Goal: Information Seeking & Learning: Find specific page/section

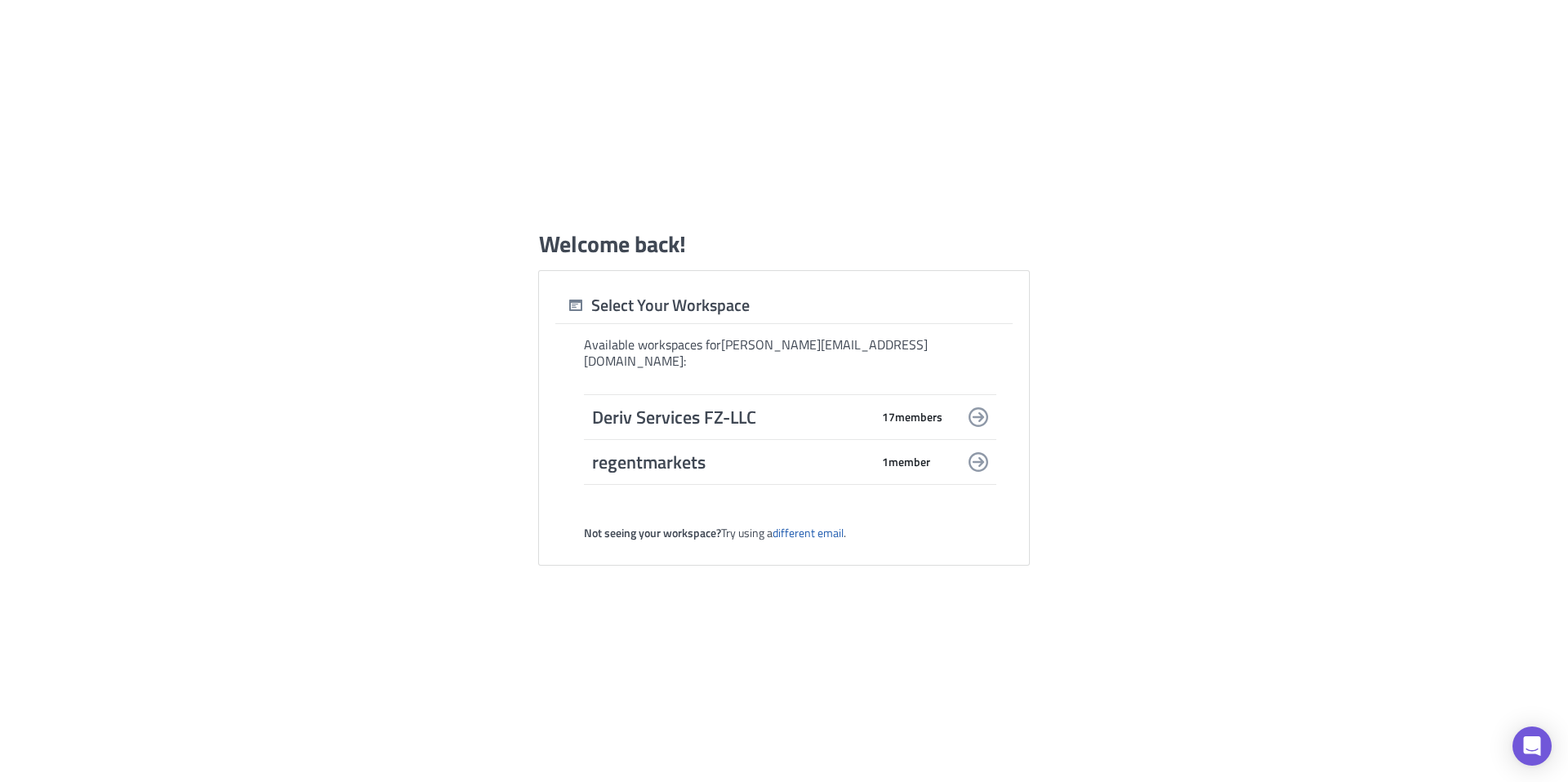
click at [720, 409] on span "Deriv Services FZ-LLC" at bounding box center [730, 417] width 277 height 23
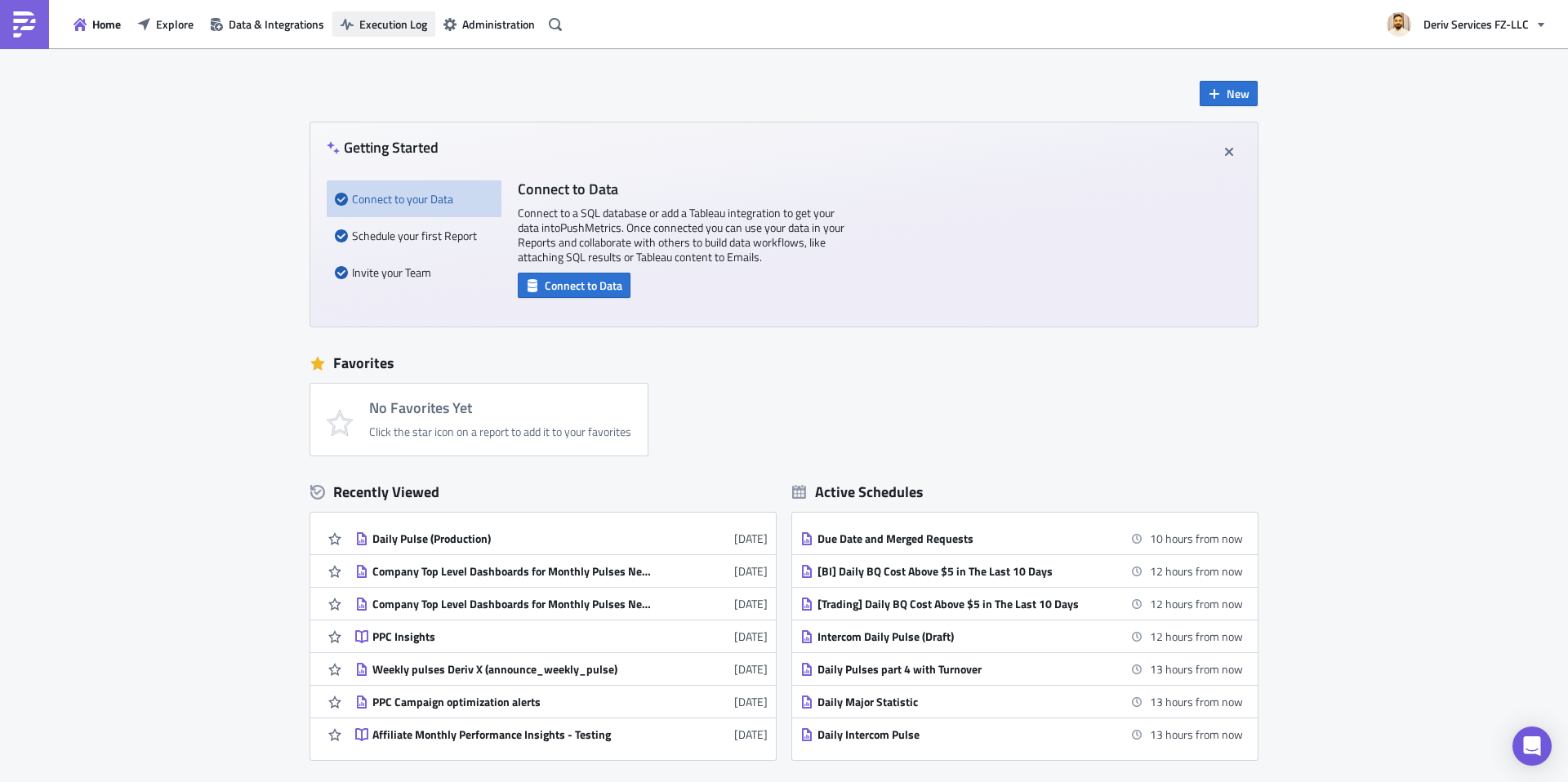
click at [401, 32] on button "Execution Log" at bounding box center [383, 23] width 103 height 25
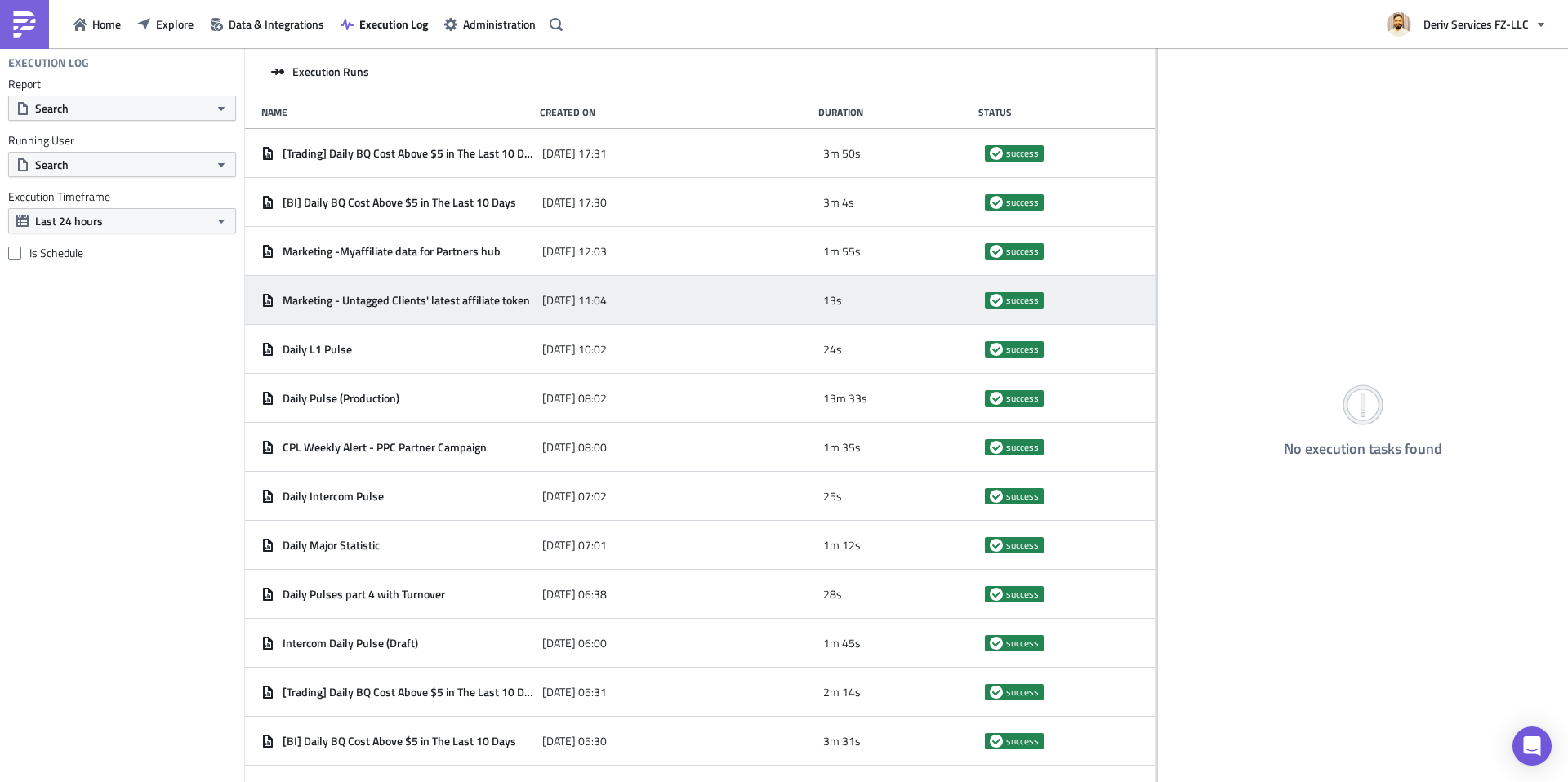
drag, startPoint x: 510, startPoint y: 193, endPoint x: 1154, endPoint y: 285, distance: 650.5
click at [1157, 282] on div at bounding box center [1157, 416] width 3 height 737
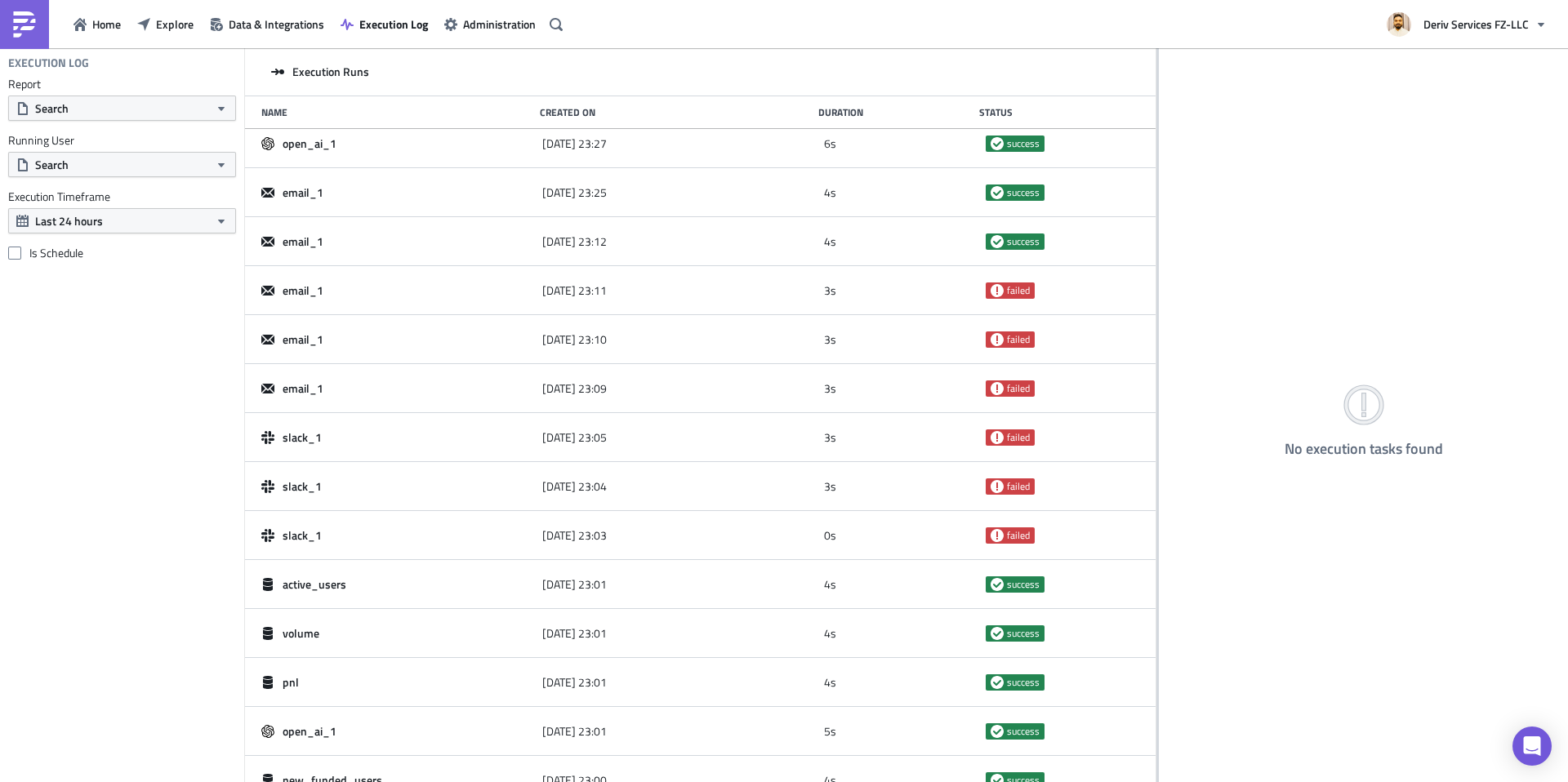
scroll to position [5745, 0]
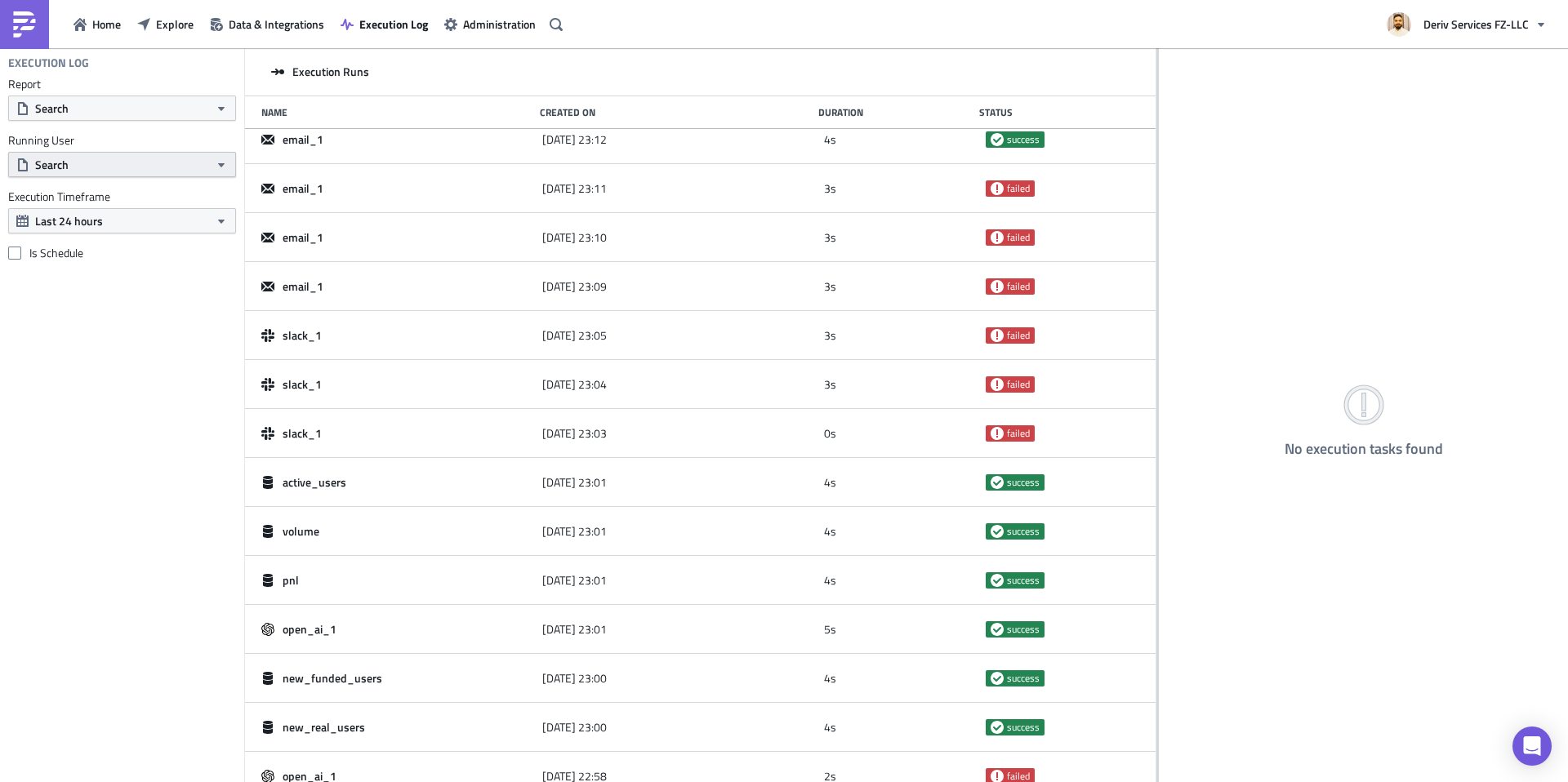
click at [141, 165] on button "Search" at bounding box center [122, 164] width 227 height 25
type input "a"
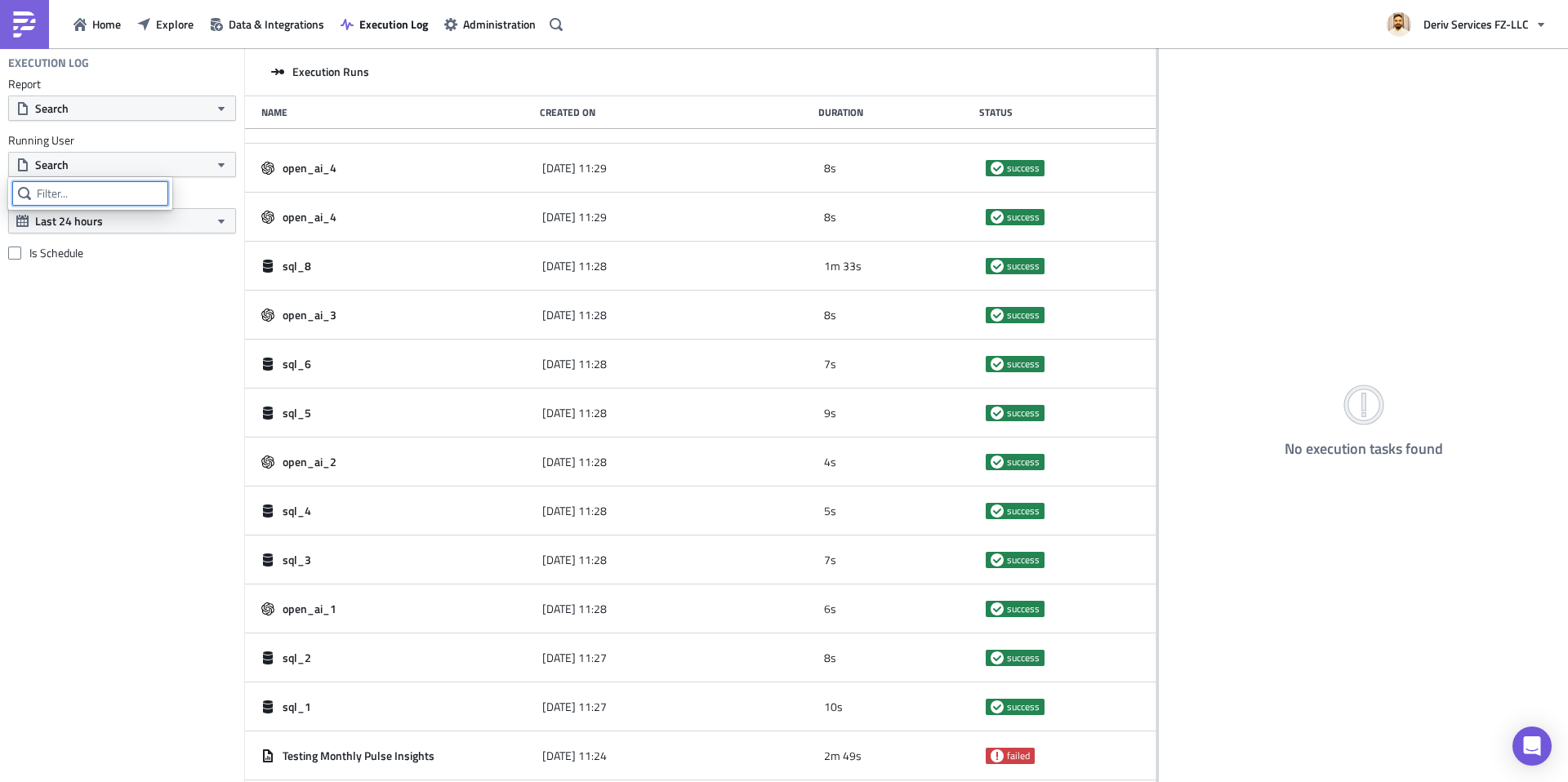
scroll to position [18415, 0]
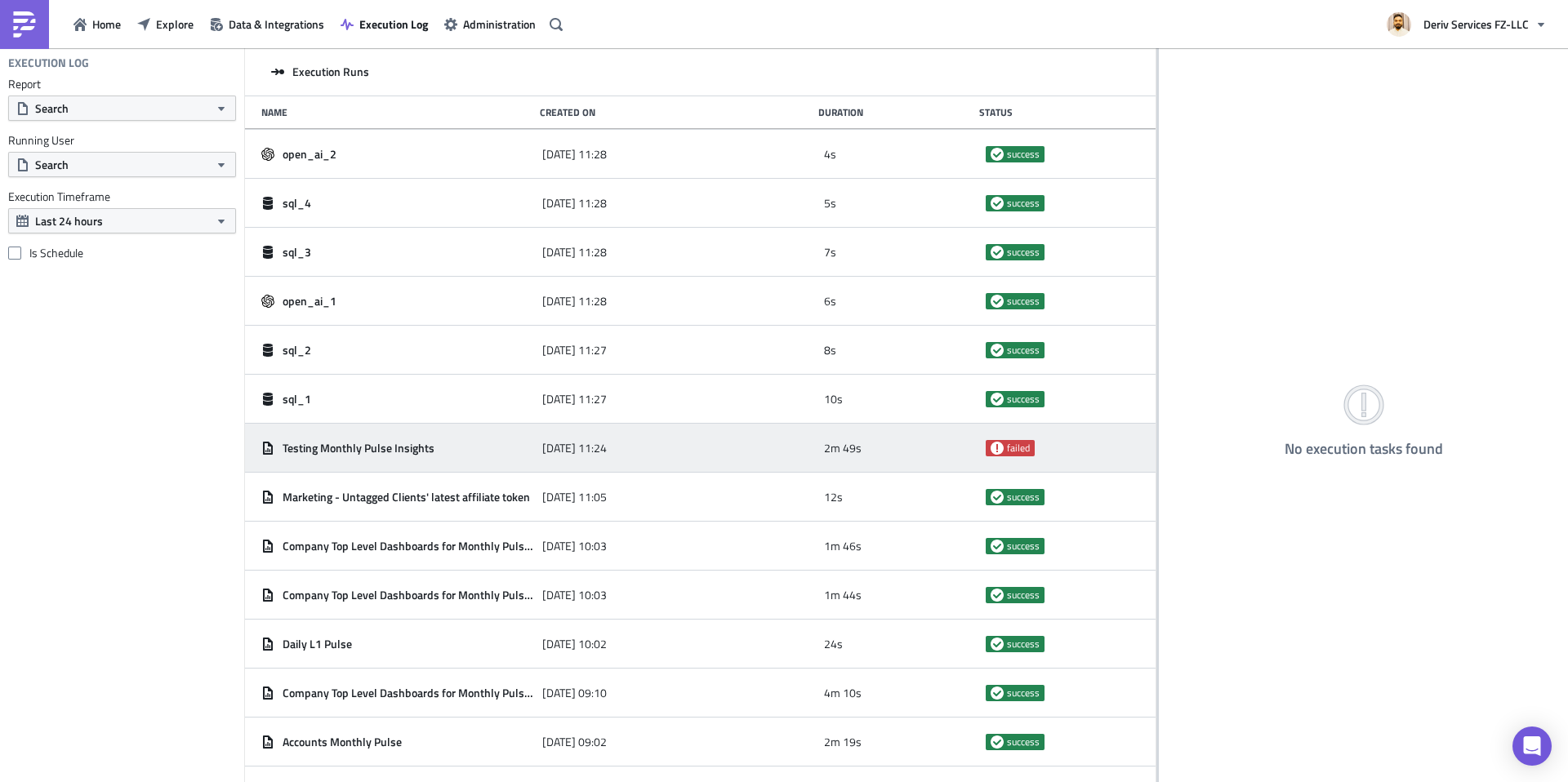
click at [361, 446] on span "Testing Monthly Pulse Insights" at bounding box center [359, 448] width 152 height 15
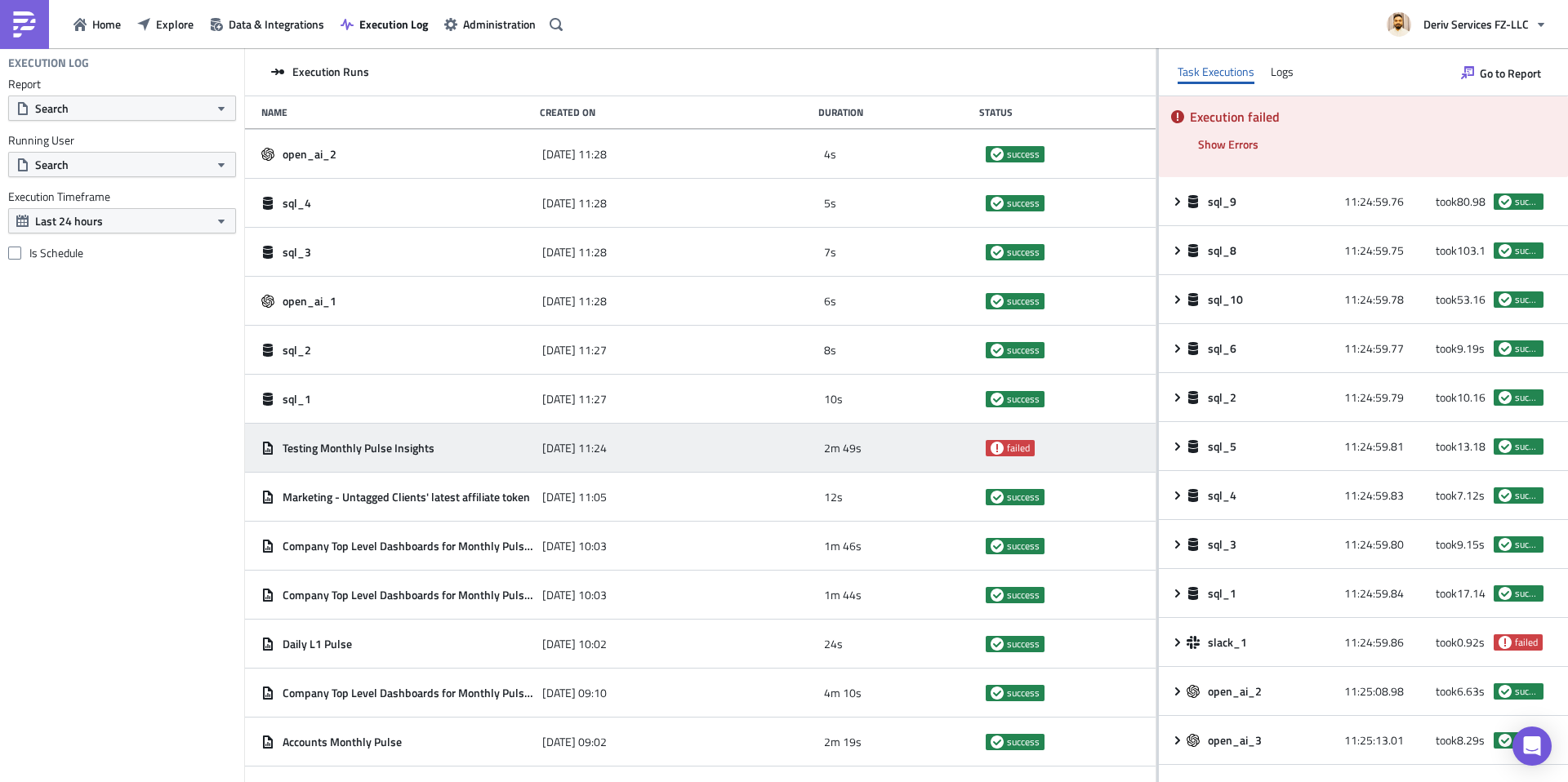
click at [361, 447] on span "Testing Monthly Pulse Insights" at bounding box center [359, 448] width 152 height 15
click at [289, 450] on span "Testing Monthly Pulse Insights" at bounding box center [359, 448] width 152 height 15
click at [99, 27] on span "Home" at bounding box center [106, 24] width 29 height 18
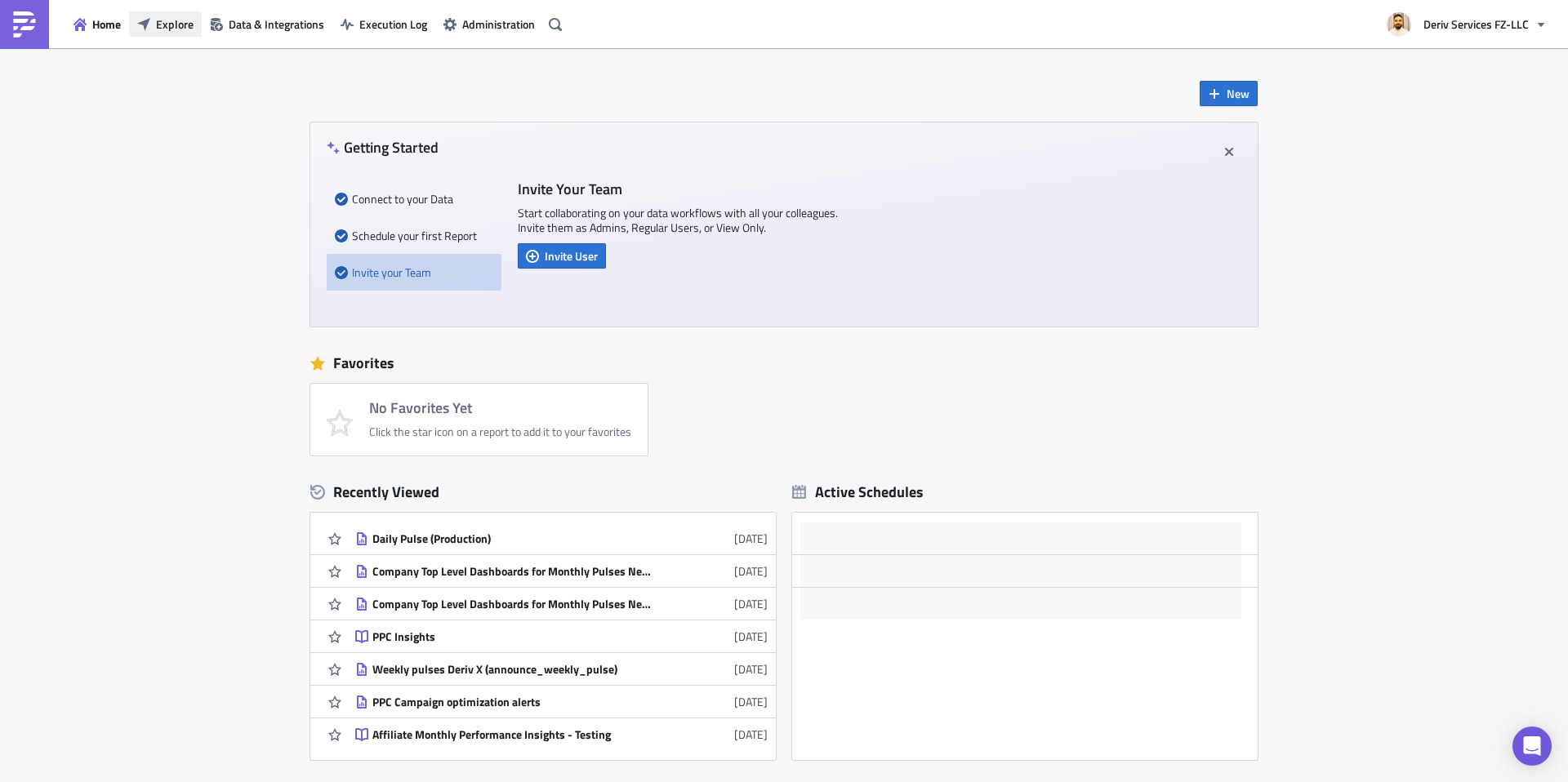
click at [184, 24] on span "Explore" at bounding box center [175, 24] width 38 height 18
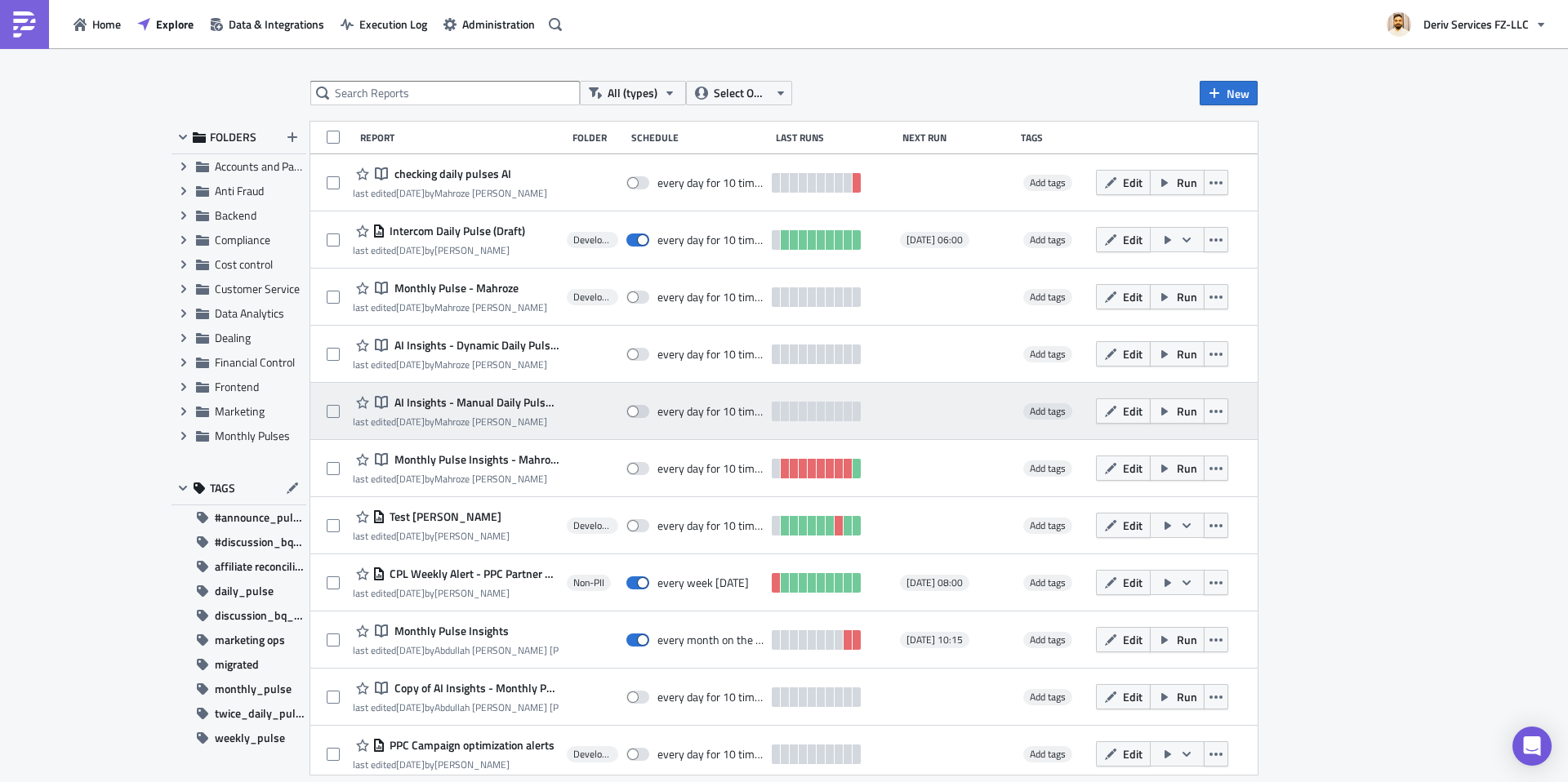
click at [311, 395] on div "Notebook AI Insights - Manual Daily Pulse - Mahroze last edited [DATE] by [PERS…" at bounding box center [784, 411] width 947 height 57
drag, startPoint x: 311, startPoint y: 395, endPoint x: 367, endPoint y: 396, distance: 56.0
click at [367, 396] on div "Notebook AI Insights - Manual Daily Pulse - Mahroze last edited [DATE] by [PERS…" at bounding box center [784, 411] width 947 height 57
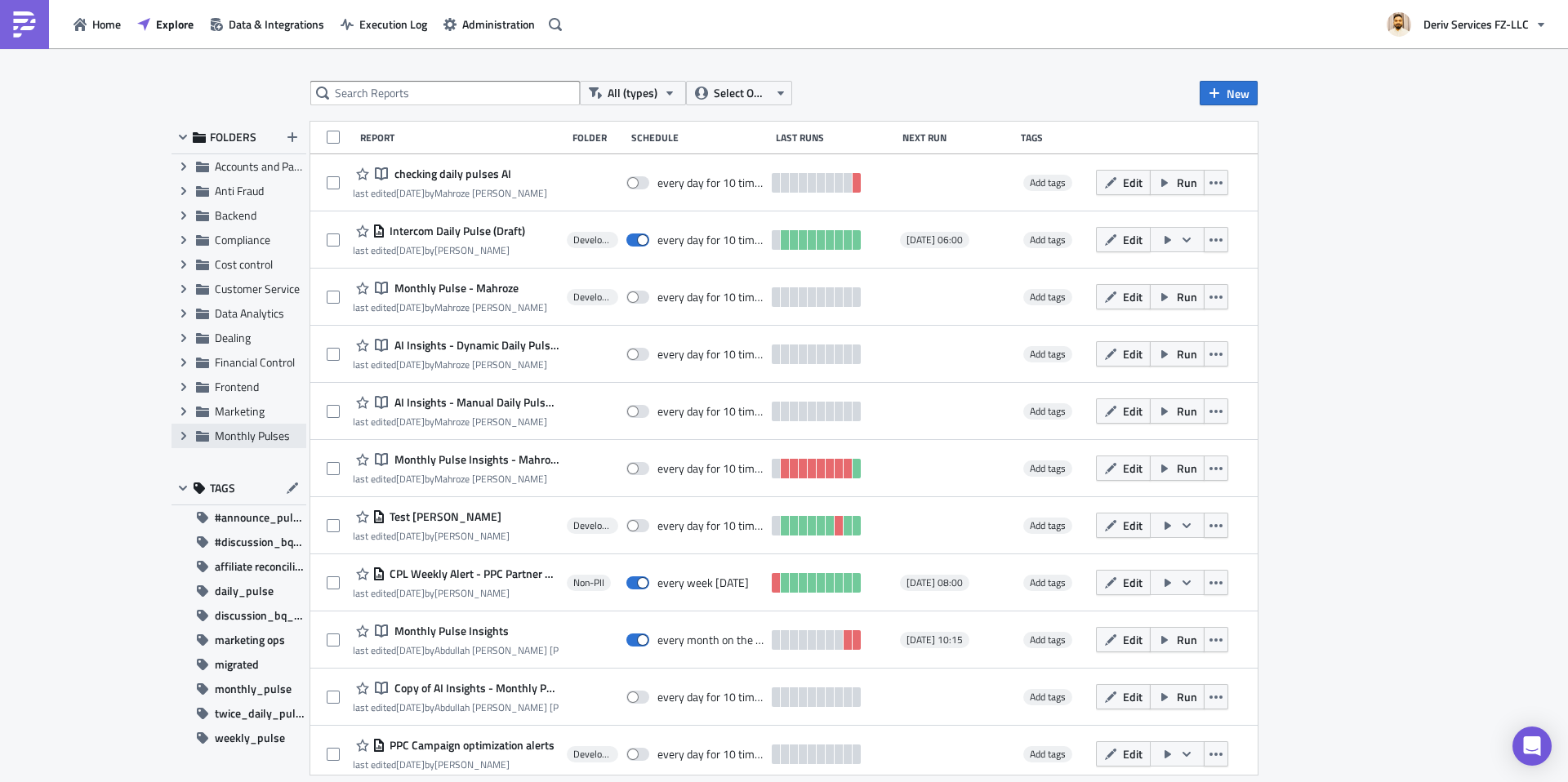
click at [255, 440] on span "Monthly Pulses" at bounding box center [251, 435] width 75 height 18
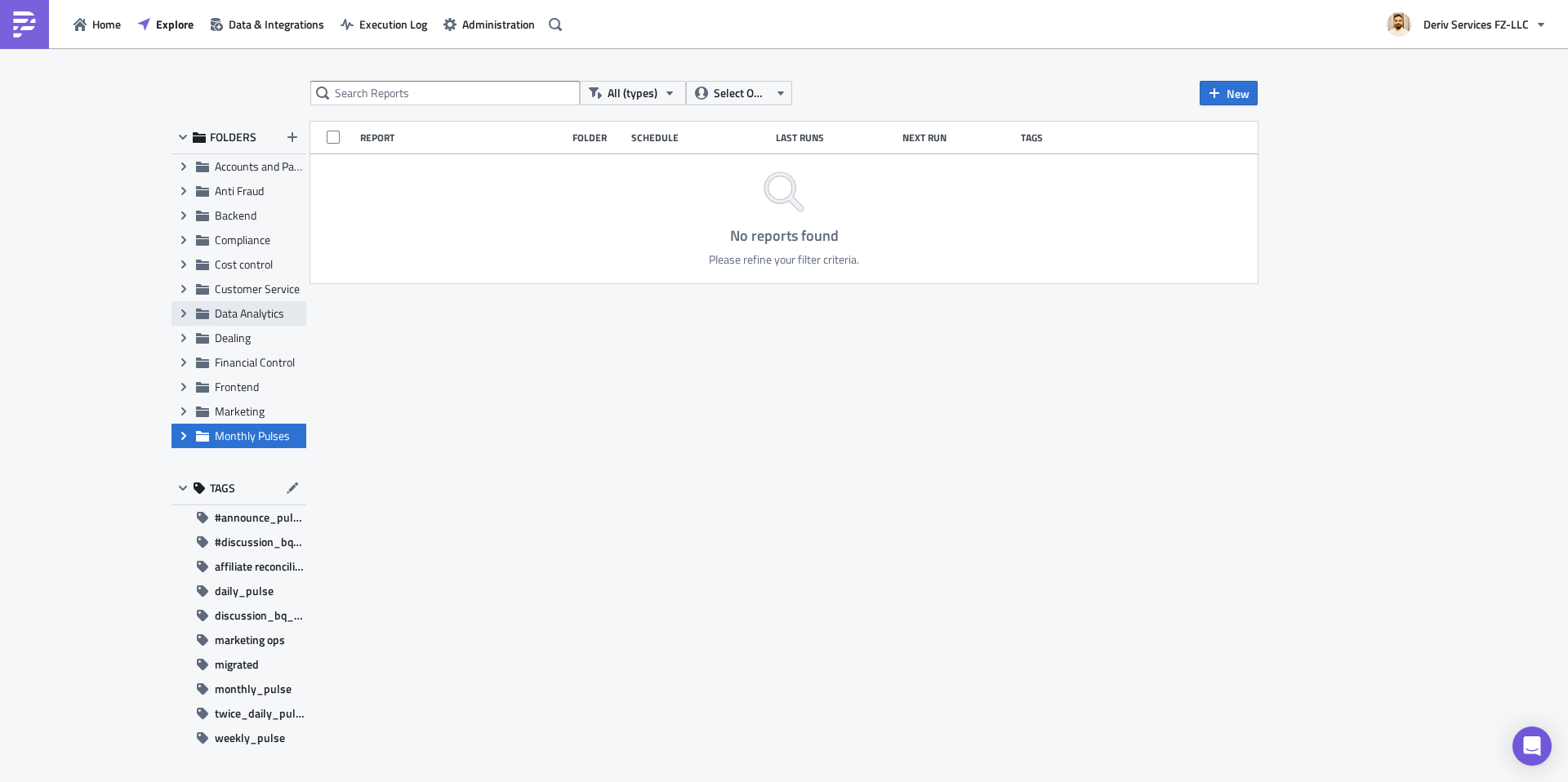
click at [262, 317] on span "Data Analytics" at bounding box center [249, 312] width 69 height 18
click at [244, 435] on span "Monthly Pulses" at bounding box center [251, 435] width 75 height 18
click at [243, 517] on span "#announce_pulse_daily" at bounding box center [260, 518] width 92 height 24
click at [116, 24] on span "Home" at bounding box center [106, 24] width 29 height 18
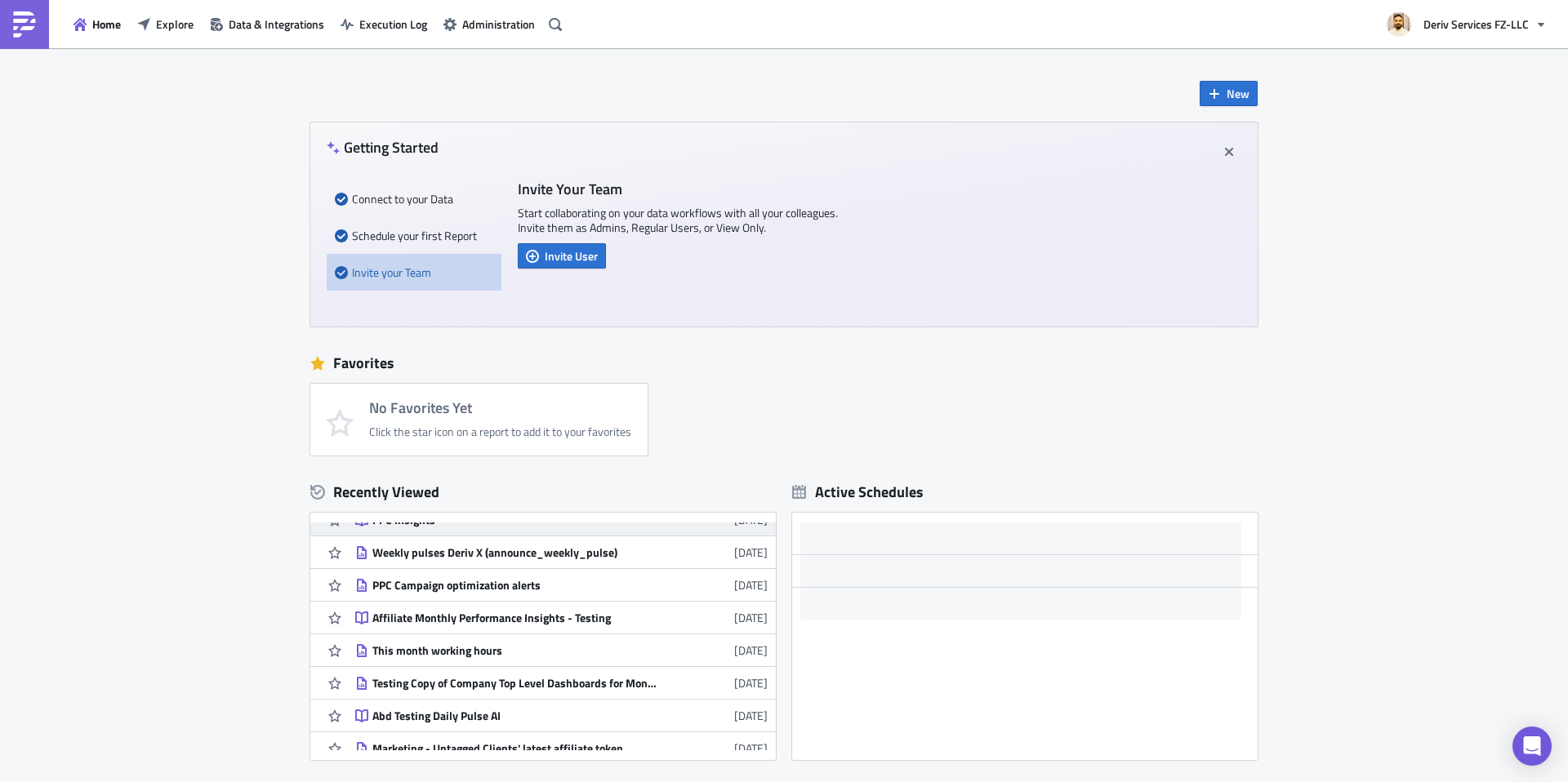
scroll to position [189, 0]
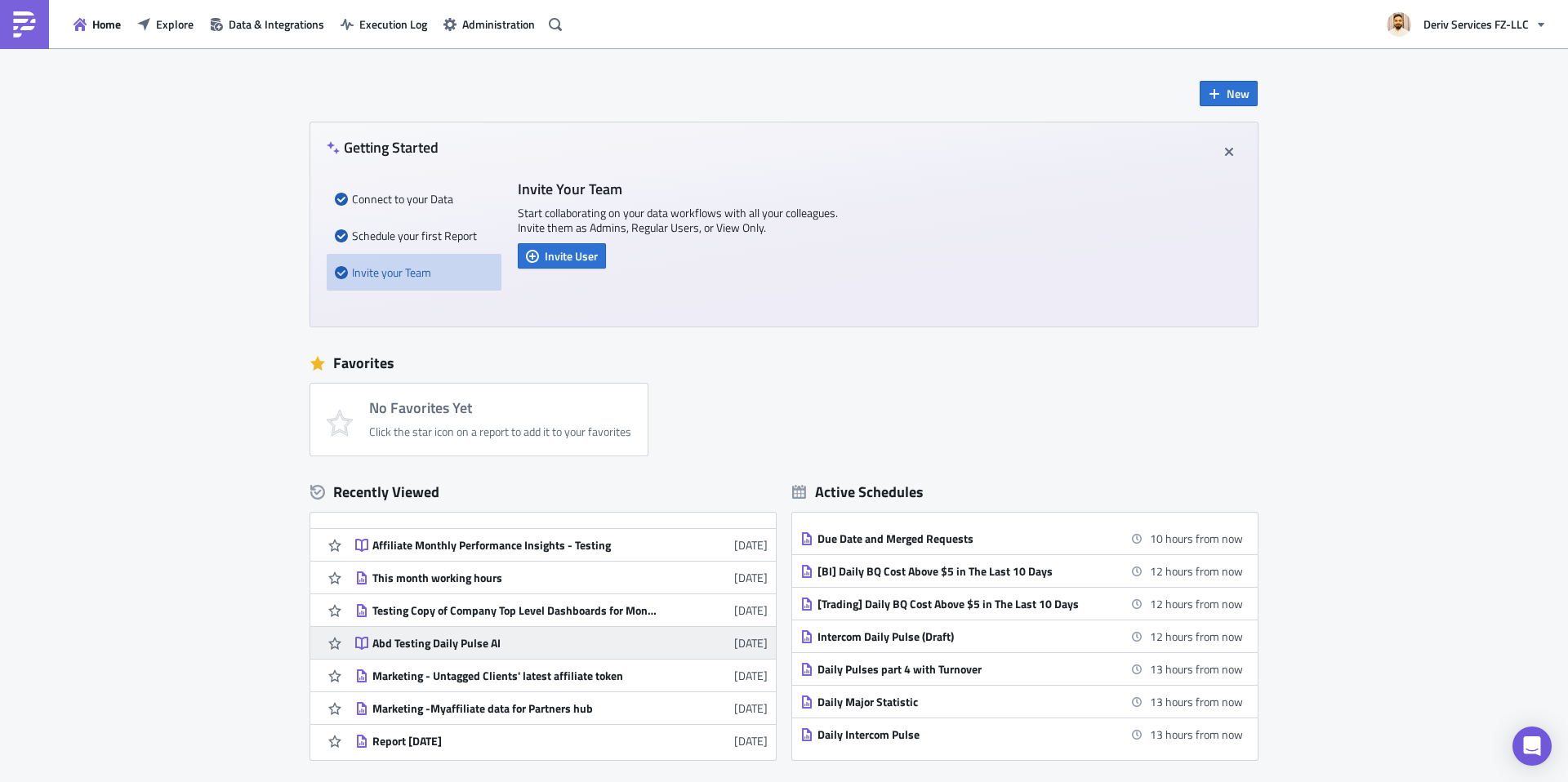
click at [484, 643] on div "Abd Testing Daily Pulse AI" at bounding box center [515, 643] width 286 height 15
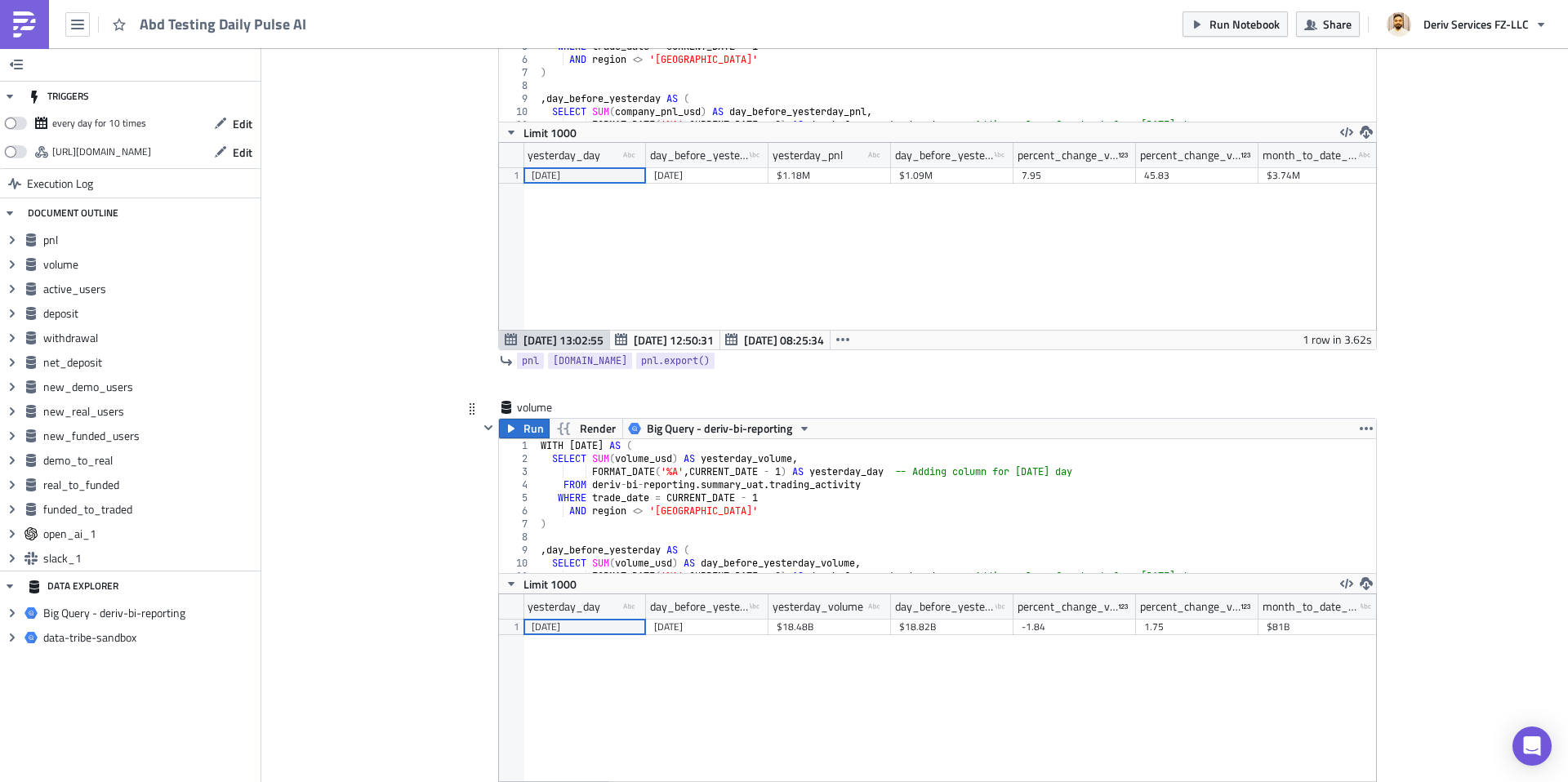
scroll to position [0, 8]
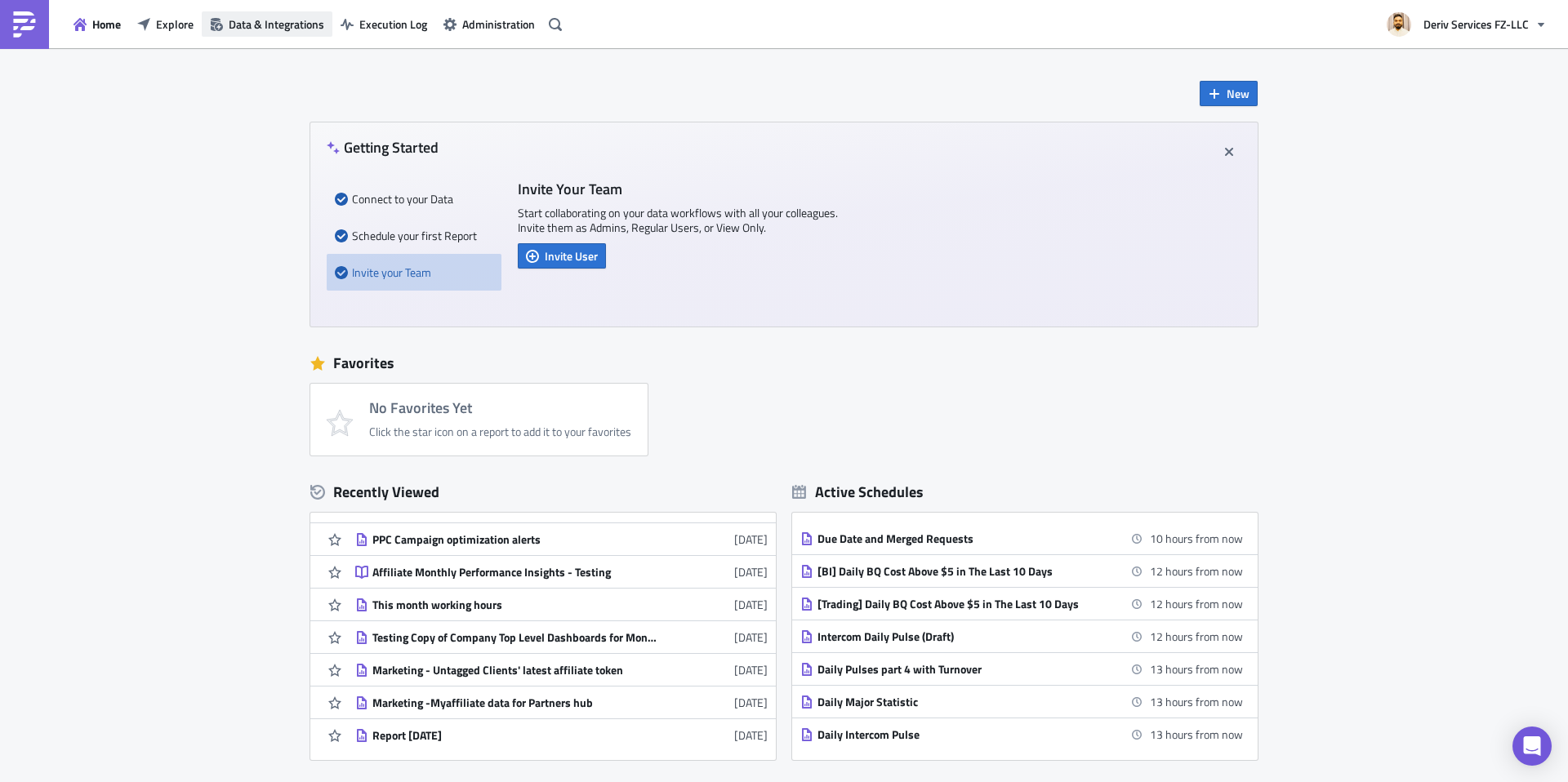
click at [238, 24] on span "Data & Integrations" at bounding box center [276, 24] width 95 height 18
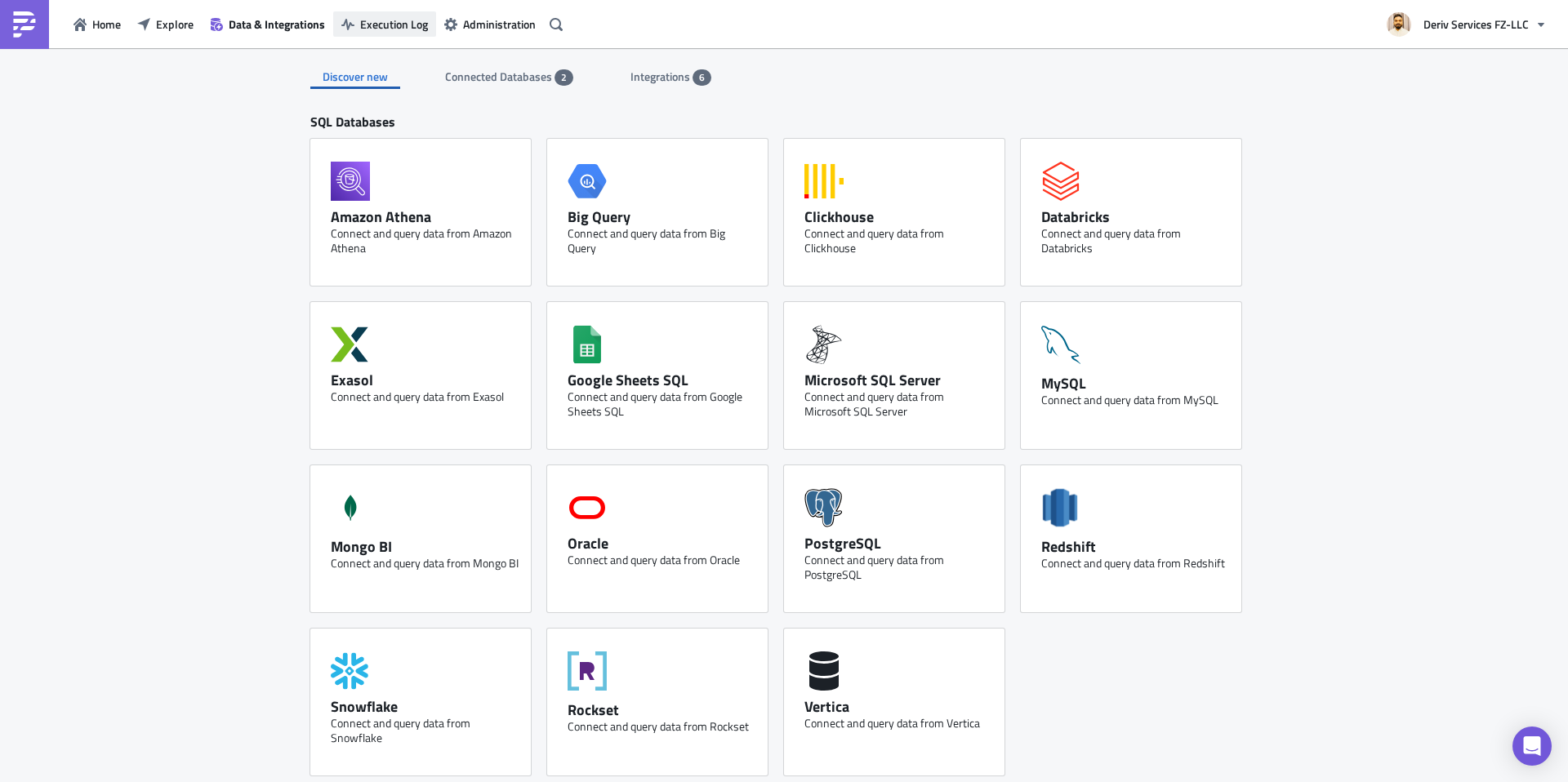
click at [365, 24] on span "Execution Log" at bounding box center [393, 24] width 67 height 18
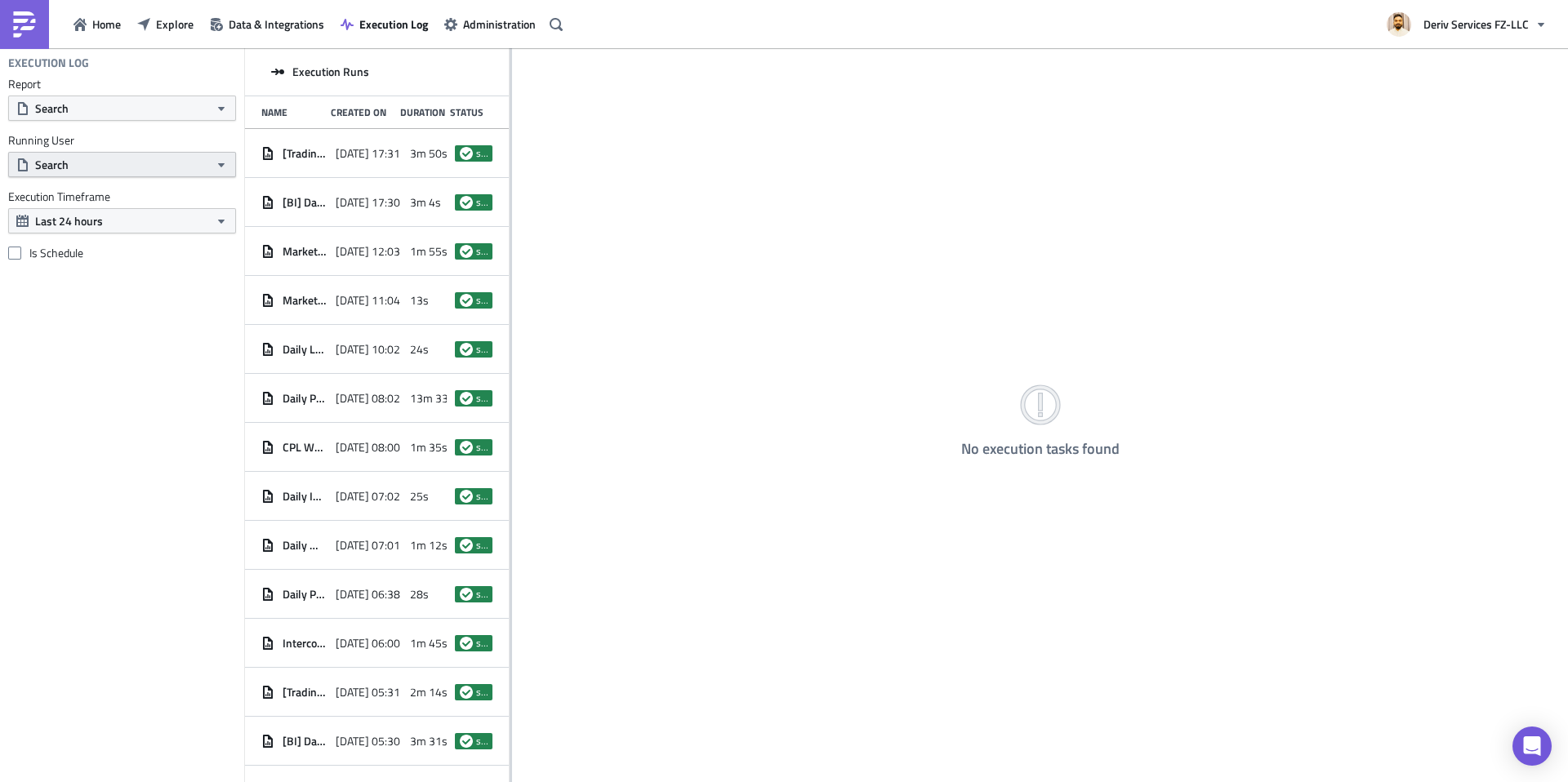
click at [112, 173] on button "Search" at bounding box center [122, 164] width 227 height 25
type input "mah"
click at [80, 219] on div "Mahroze [PERSON_NAME]" at bounding box center [108, 222] width 142 height 17
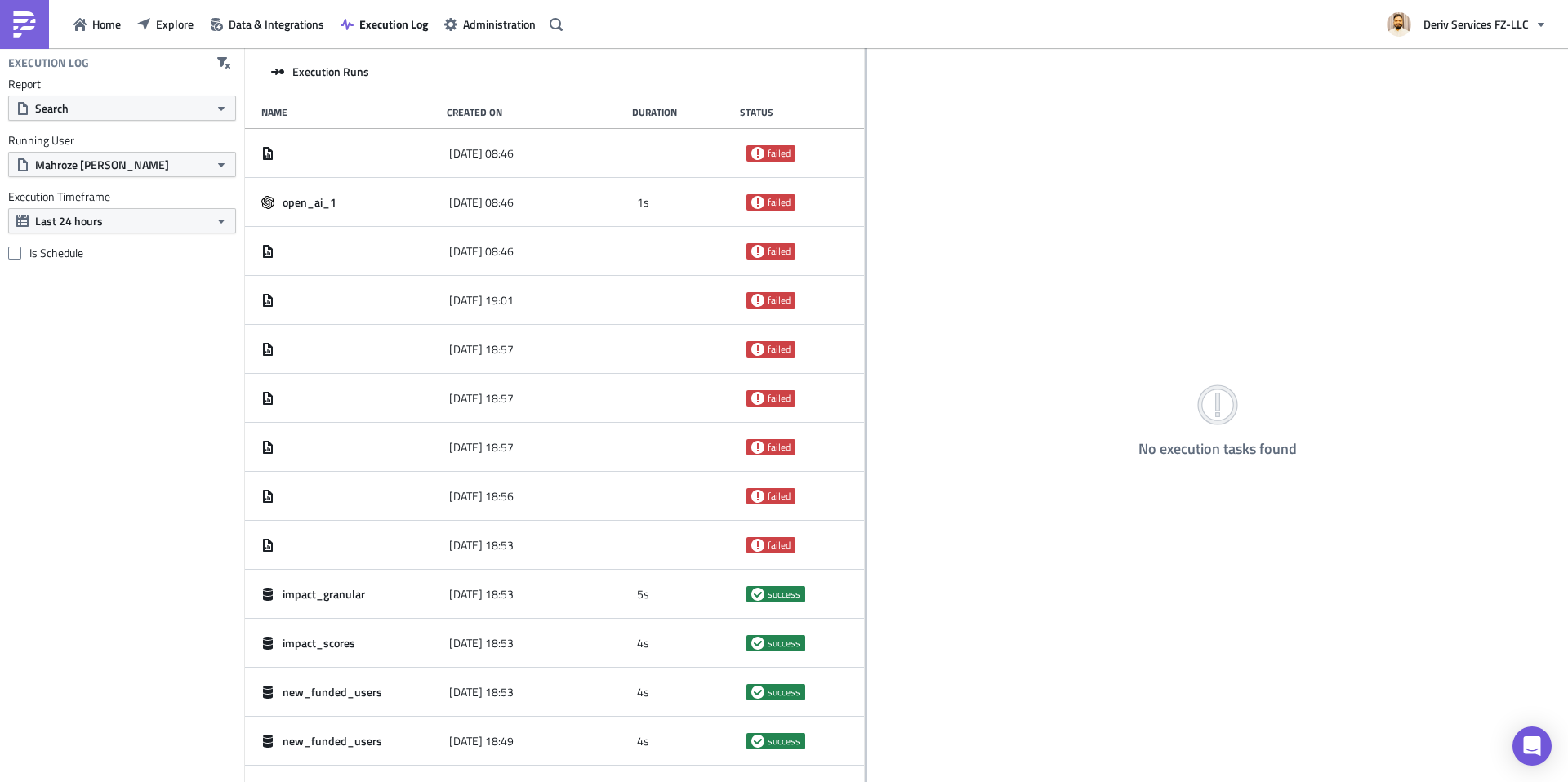
drag, startPoint x: 509, startPoint y: 236, endPoint x: 906, endPoint y: 280, distance: 399.4
click at [867, 280] on div at bounding box center [865, 416] width 3 height 737
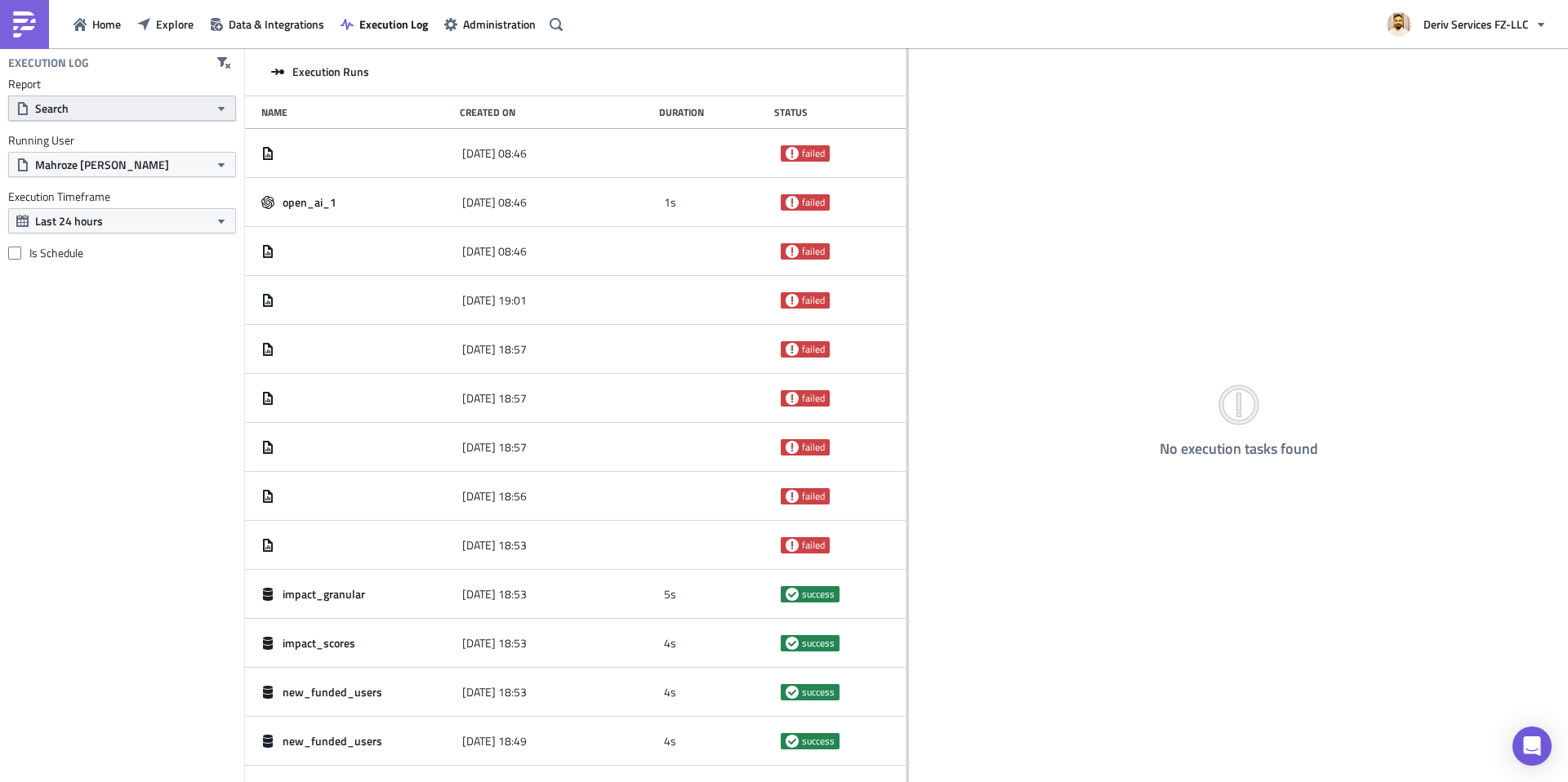
click at [64, 113] on span "Search" at bounding box center [52, 108] width 33 height 18
type input "insight"
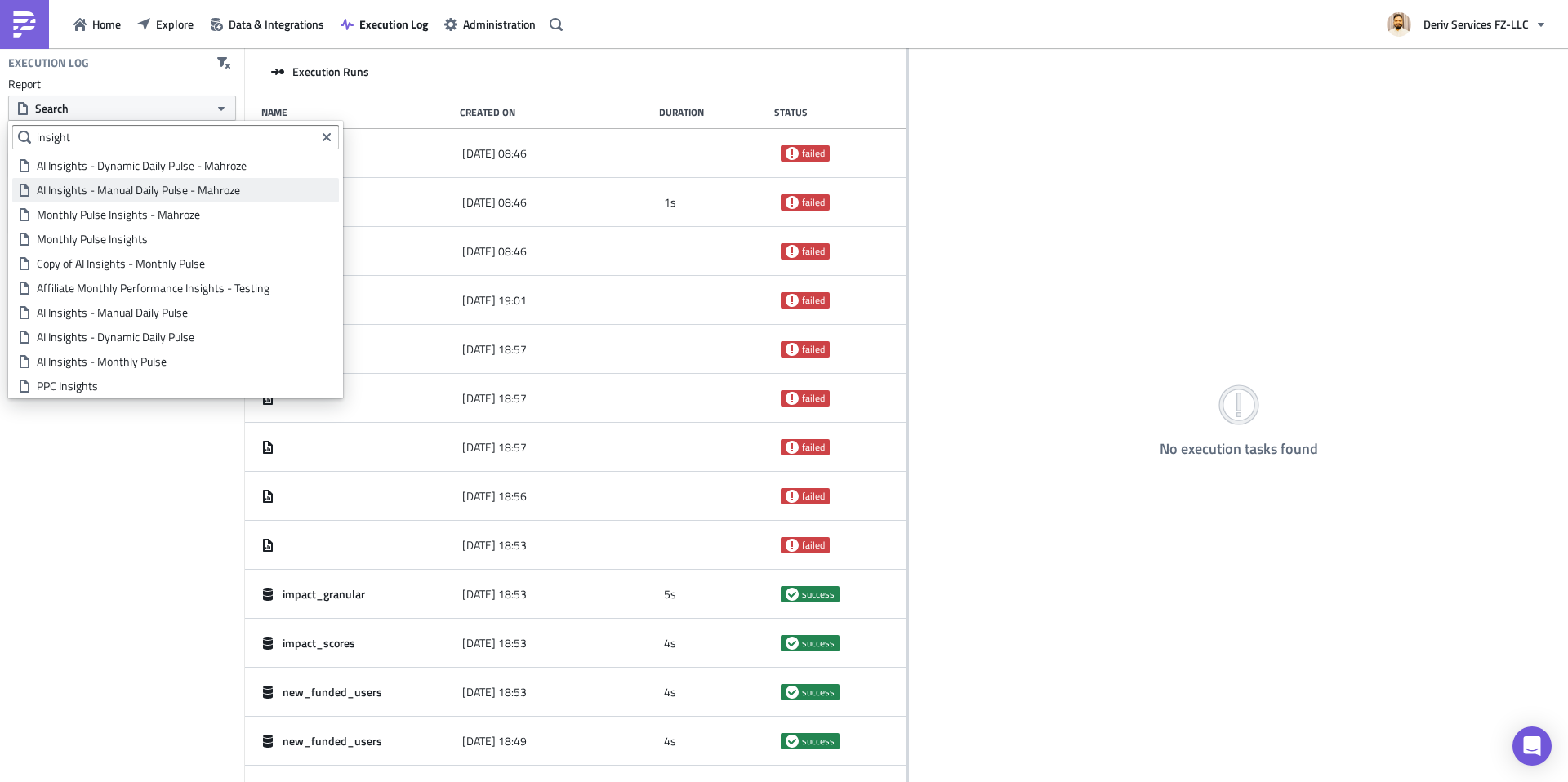
click at [136, 185] on div "AI Insights - Manual Daily Pulse - Mahroze" at bounding box center [185, 190] width 297 height 17
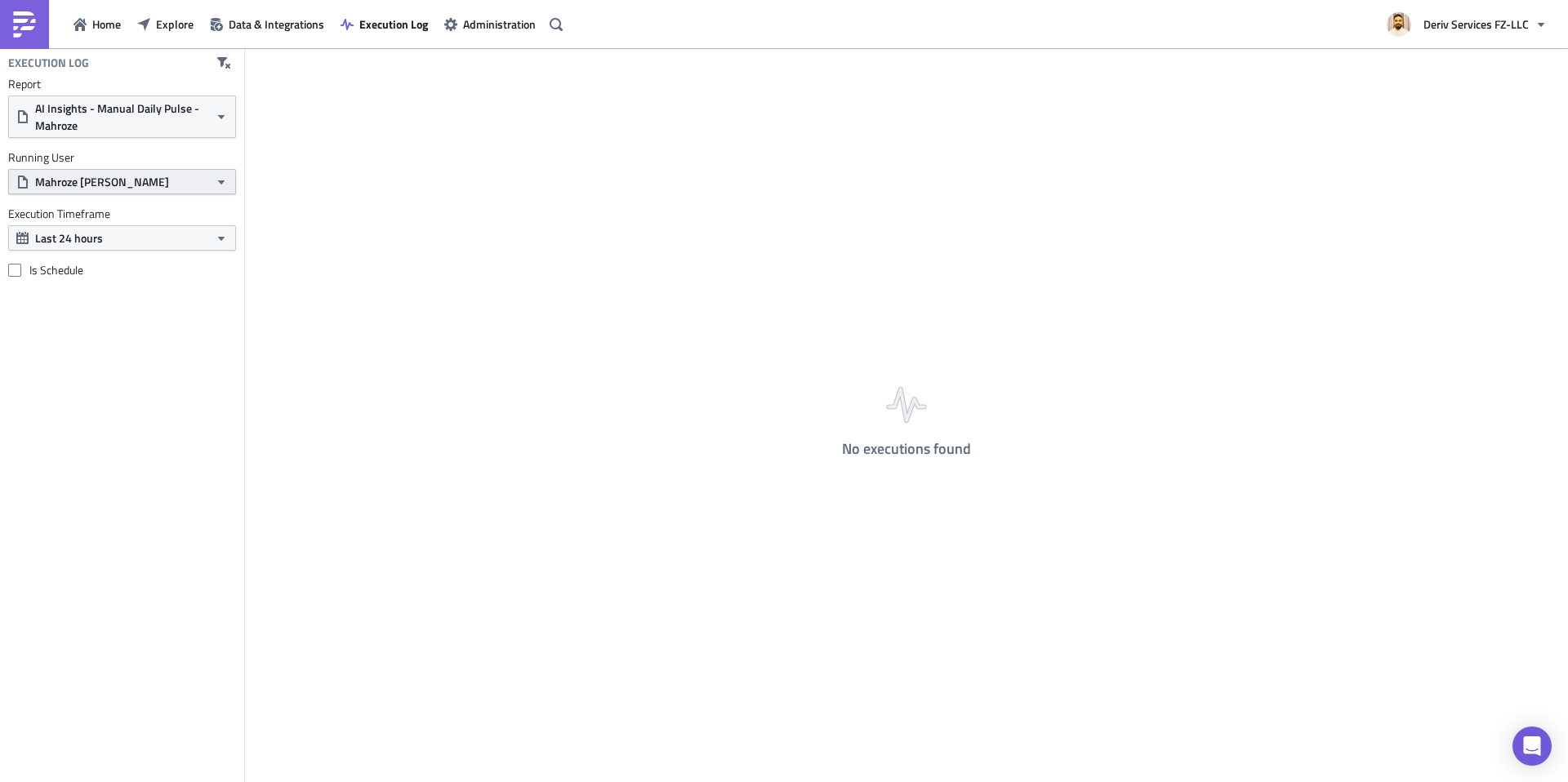
click at [105, 182] on span "Mahroze [PERSON_NAME]" at bounding box center [102, 181] width 134 height 18
click at [90, 233] on div "Mahroze [PERSON_NAME]" at bounding box center [108, 239] width 142 height 17
click at [107, 104] on span "AI Insights - Manual Daily Pulse - Mahroze" at bounding box center [122, 116] width 174 height 34
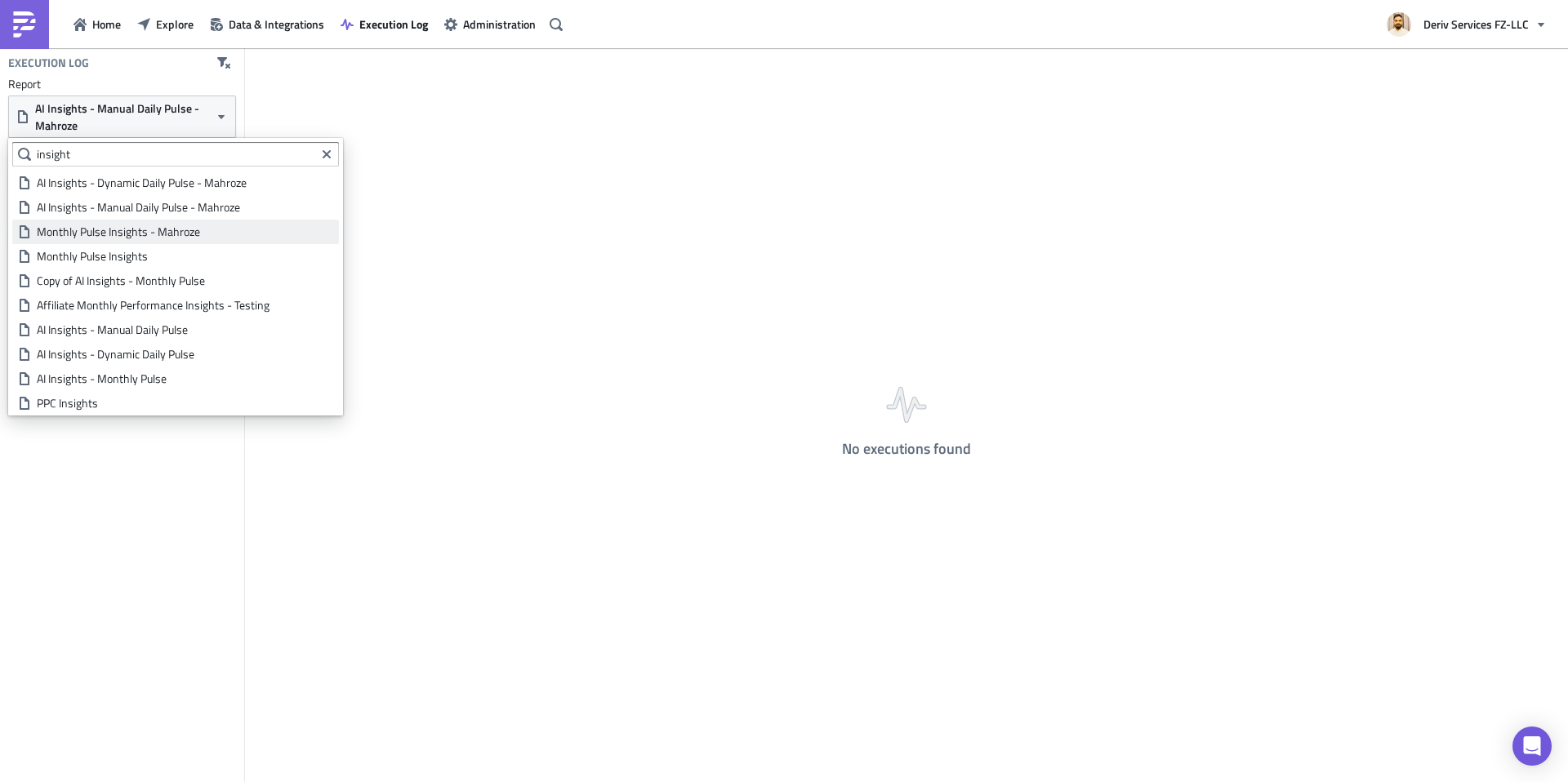
click at [114, 231] on div "Monthly Pulse Insights - Mahroze" at bounding box center [185, 232] width 297 height 17
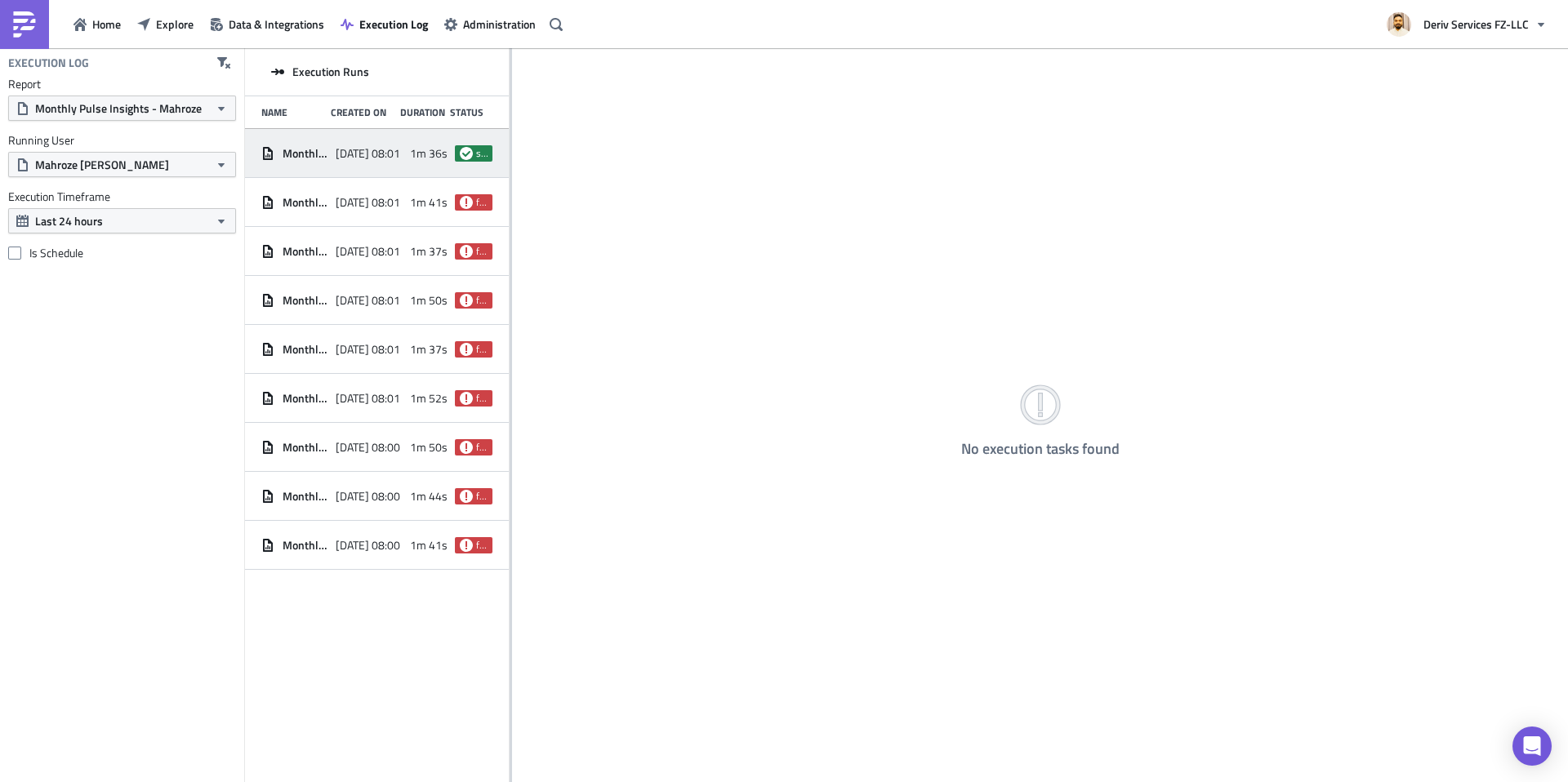
click at [290, 149] on span "Monthly Pulse Insights - Mahroze" at bounding box center [305, 153] width 45 height 15
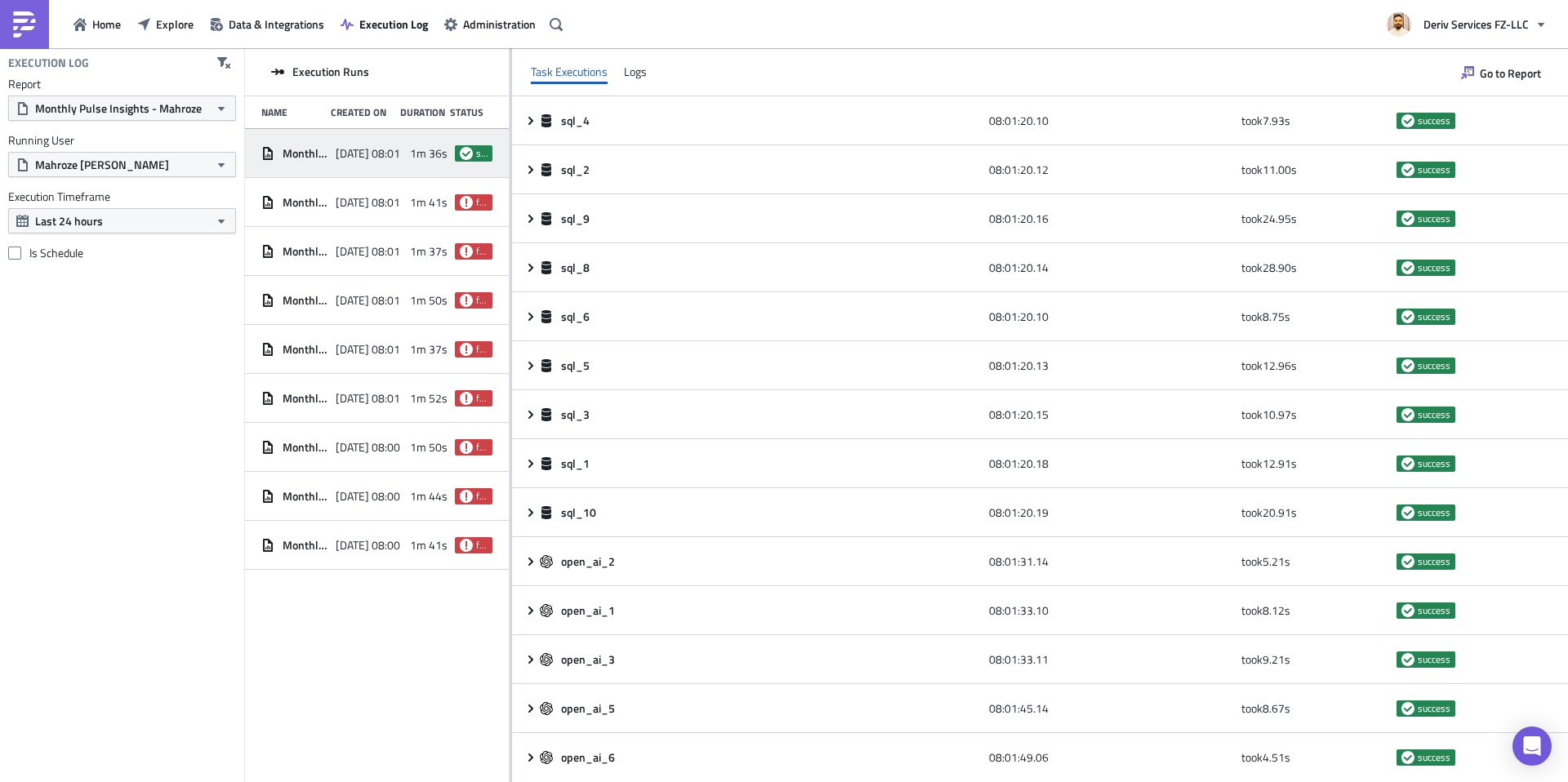
click at [384, 157] on span "[DATE] 08:01" at bounding box center [368, 153] width 65 height 15
click at [306, 151] on span "Monthly Pulse Insights - Mahroze" at bounding box center [305, 153] width 45 height 15
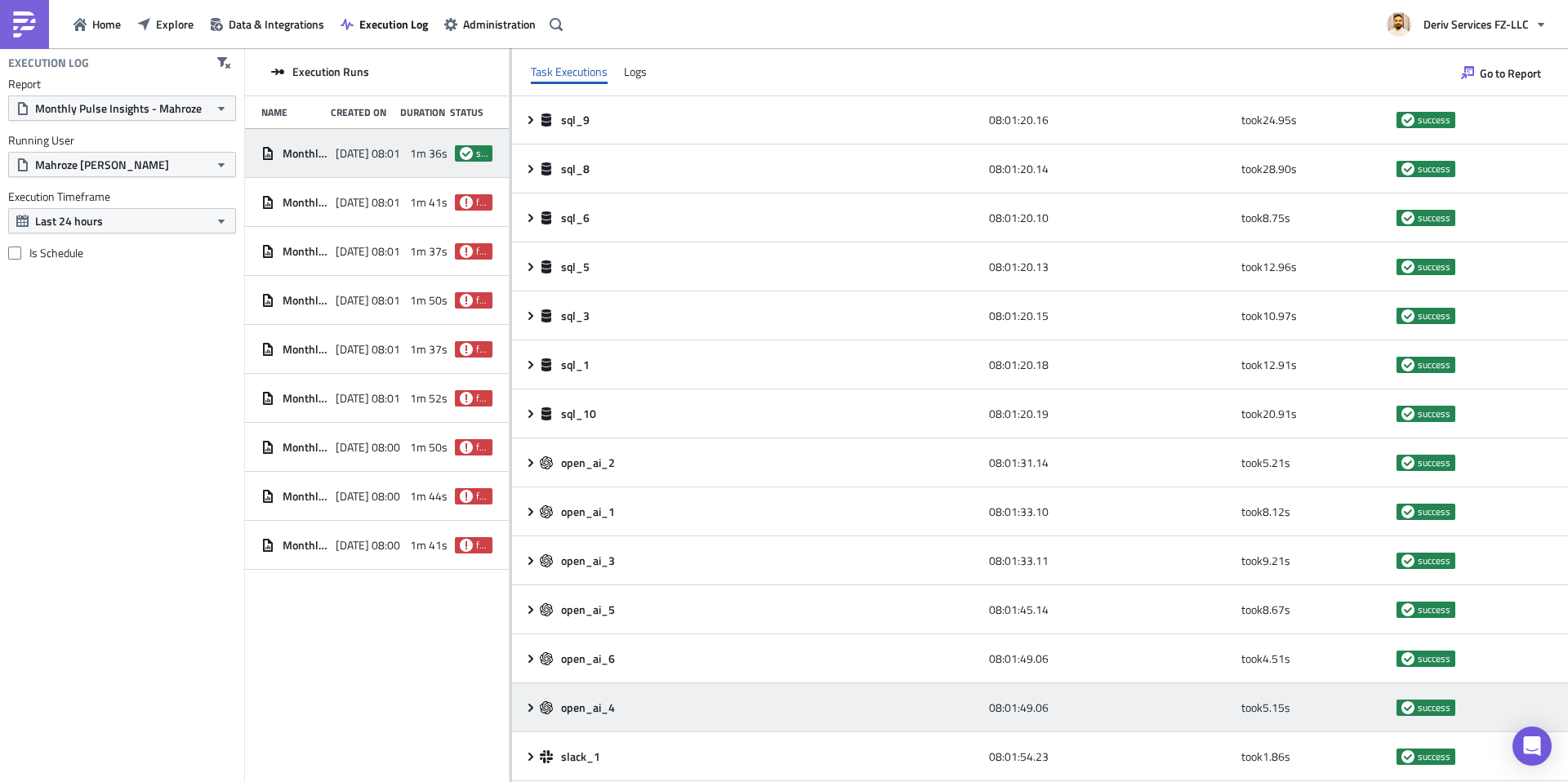
click at [582, 709] on span "open_ai_4" at bounding box center [589, 708] width 56 height 15
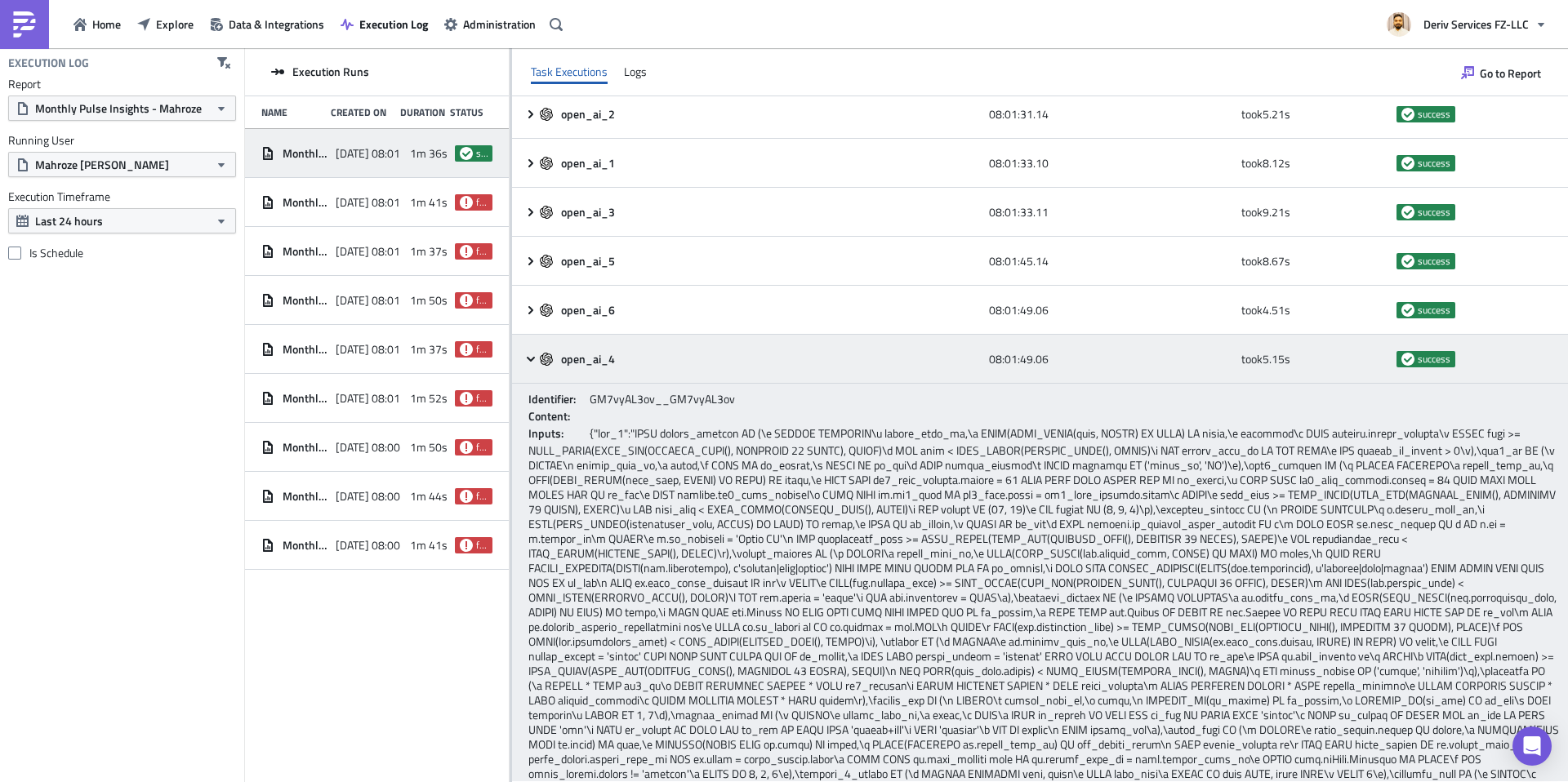
scroll to position [0, 0]
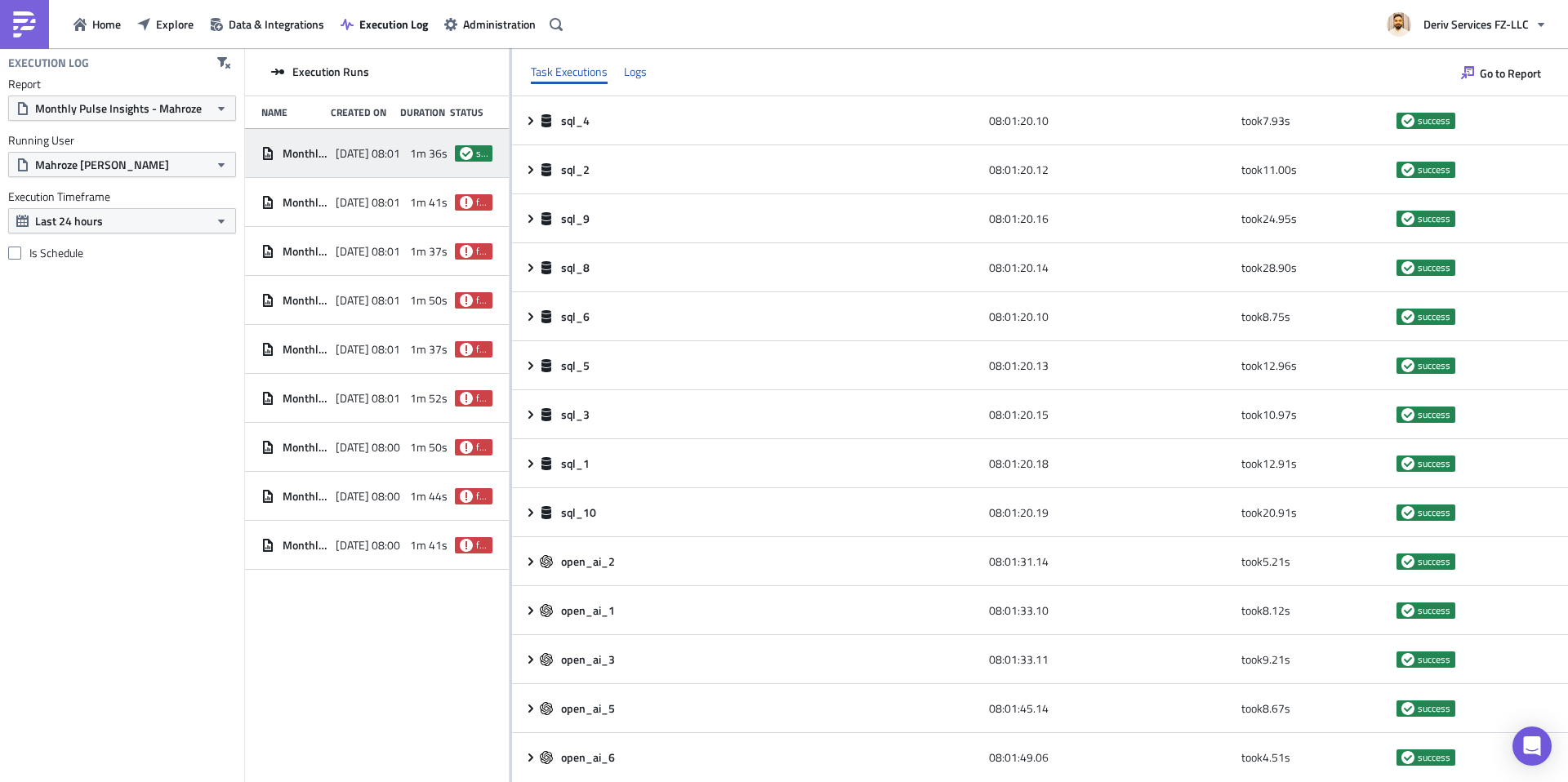
click at [633, 73] on div "Logs" at bounding box center [635, 71] width 23 height 24
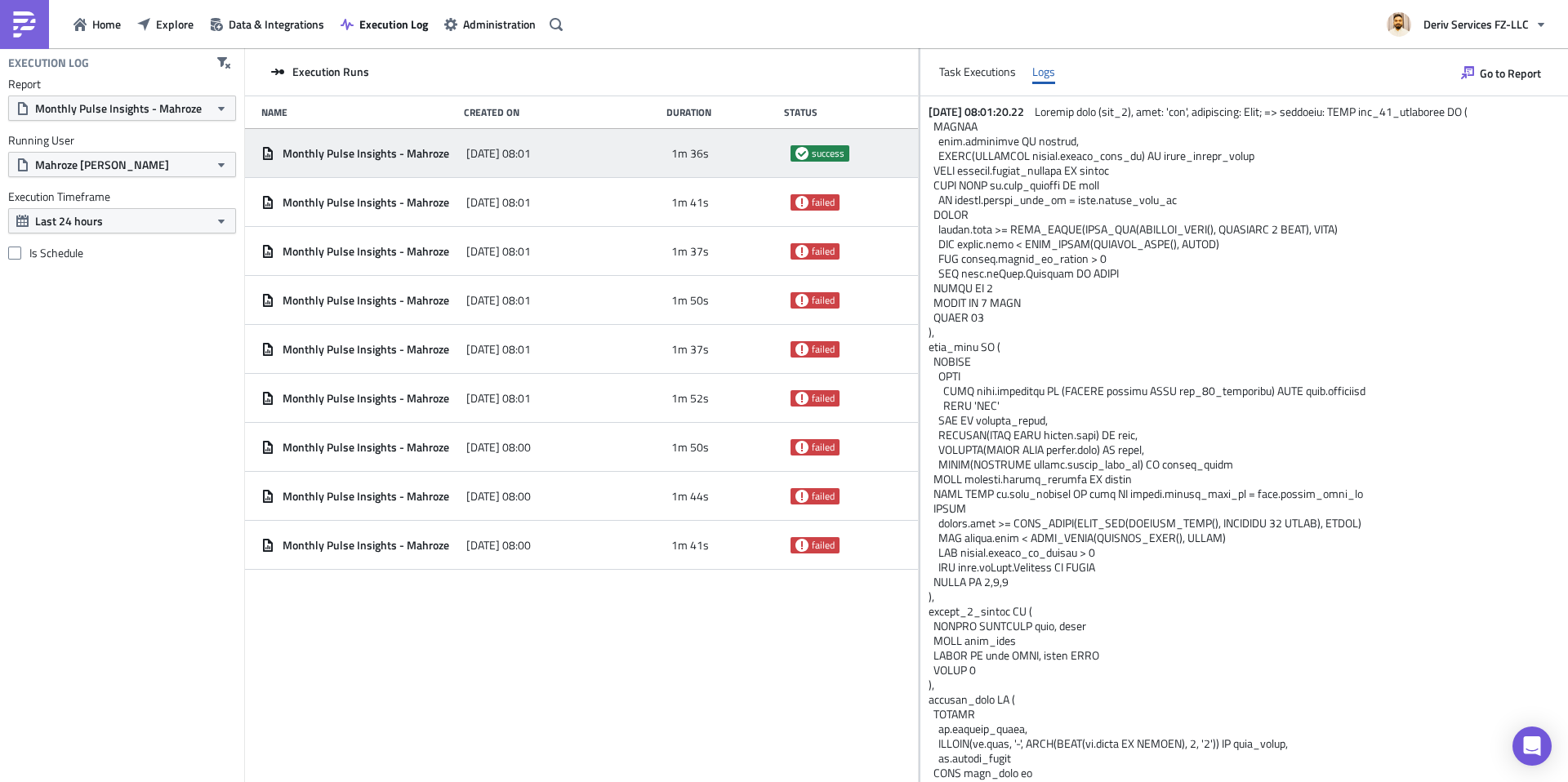
drag, startPoint x: 510, startPoint y: 168, endPoint x: 1181, endPoint y: 214, distance: 672.6
click at [1181, 214] on div "Execution Runs Name Created On Duration Status Monthly Pulse Insights - Mahroze…" at bounding box center [906, 416] width 1323 height 737
drag, startPoint x: 283, startPoint y: 156, endPoint x: 447, endPoint y: 153, distance: 164.0
click at [447, 153] on div "Monthly Pulse Insights - Mahroze" at bounding box center [360, 153] width 197 height 15
copy span "Monthly Pulse Insights - Mahroze"
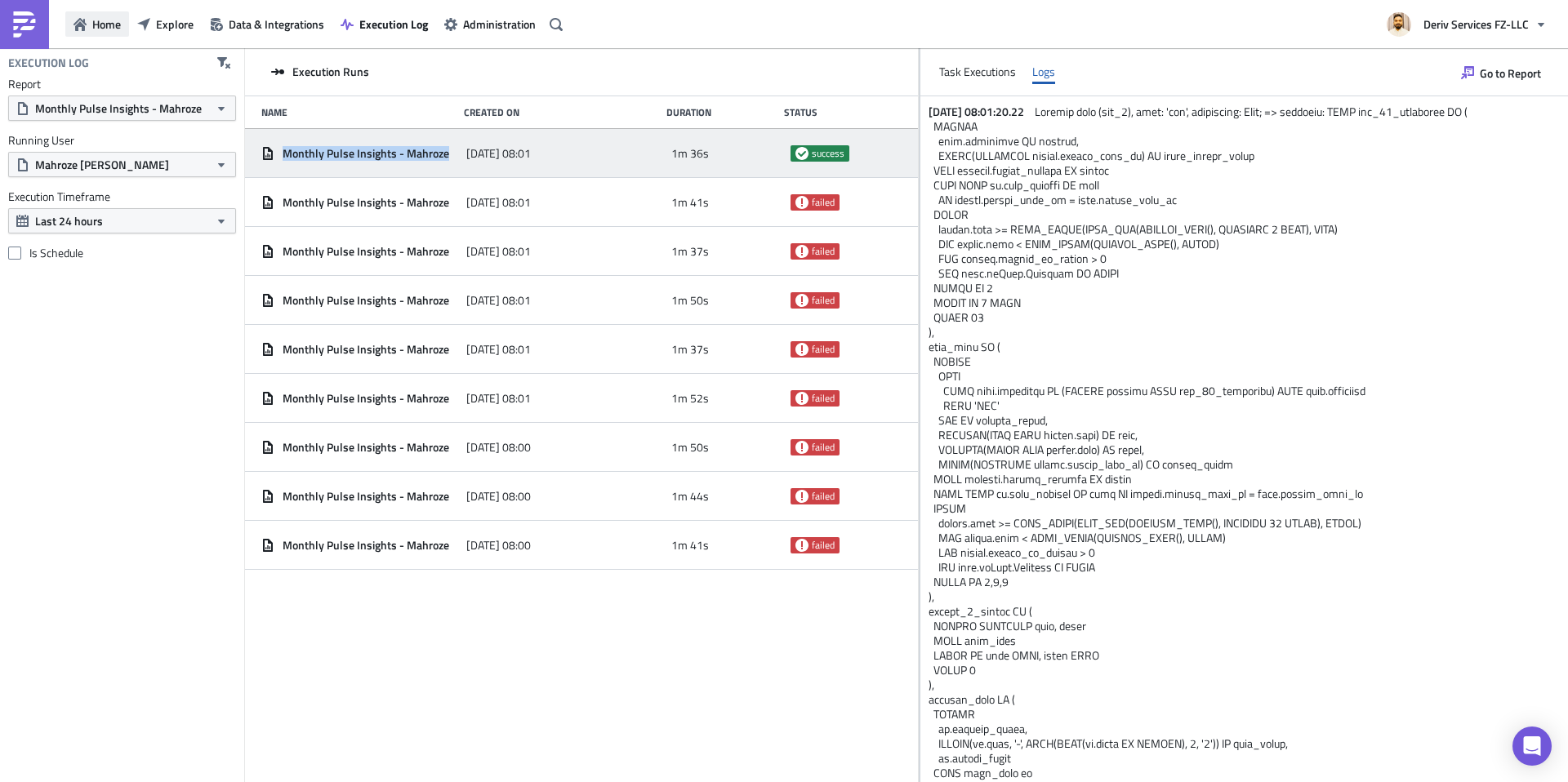
click at [113, 20] on span "Home" at bounding box center [106, 24] width 29 height 18
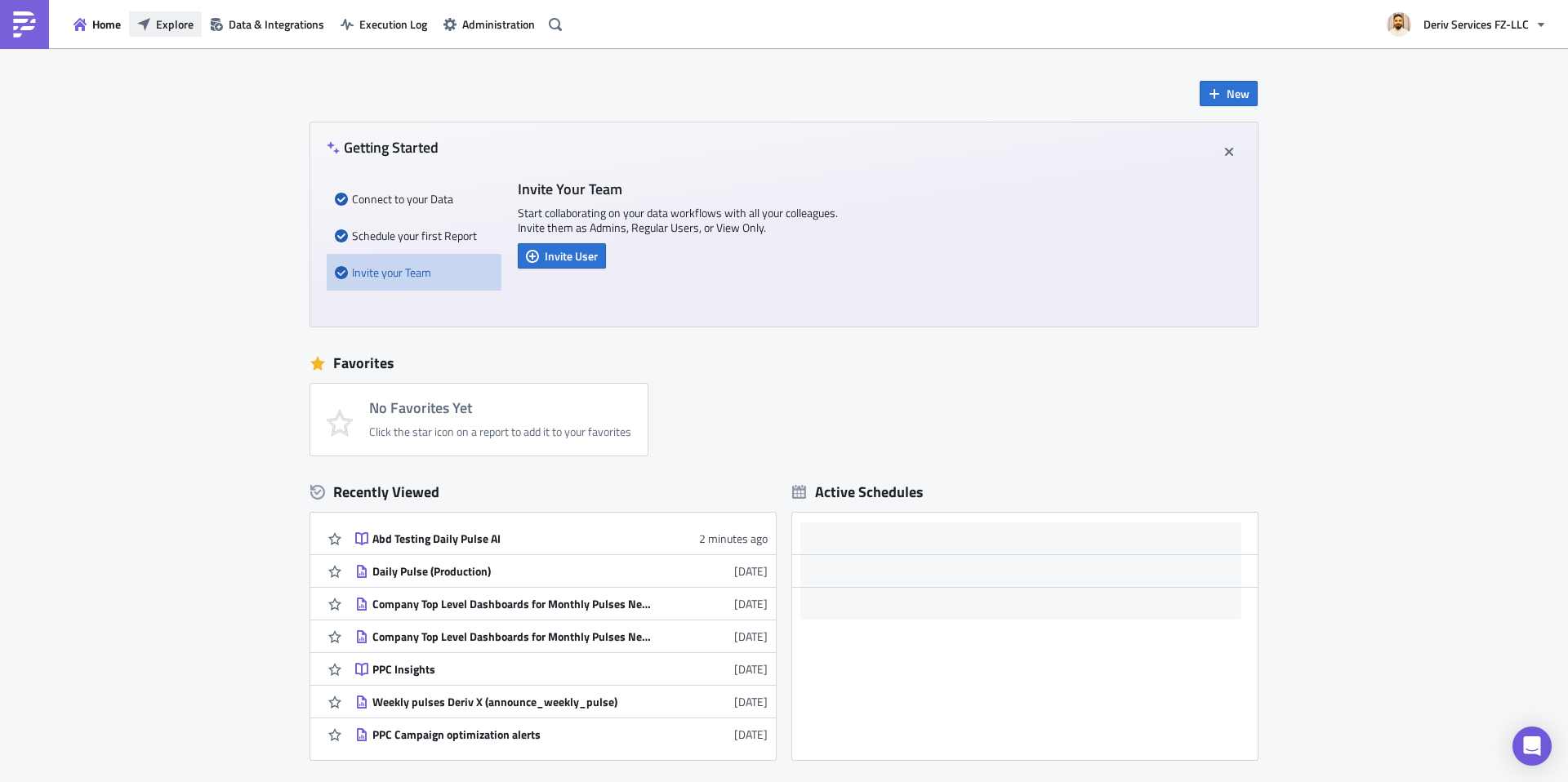
click at [167, 24] on span "Explore" at bounding box center [175, 24] width 38 height 18
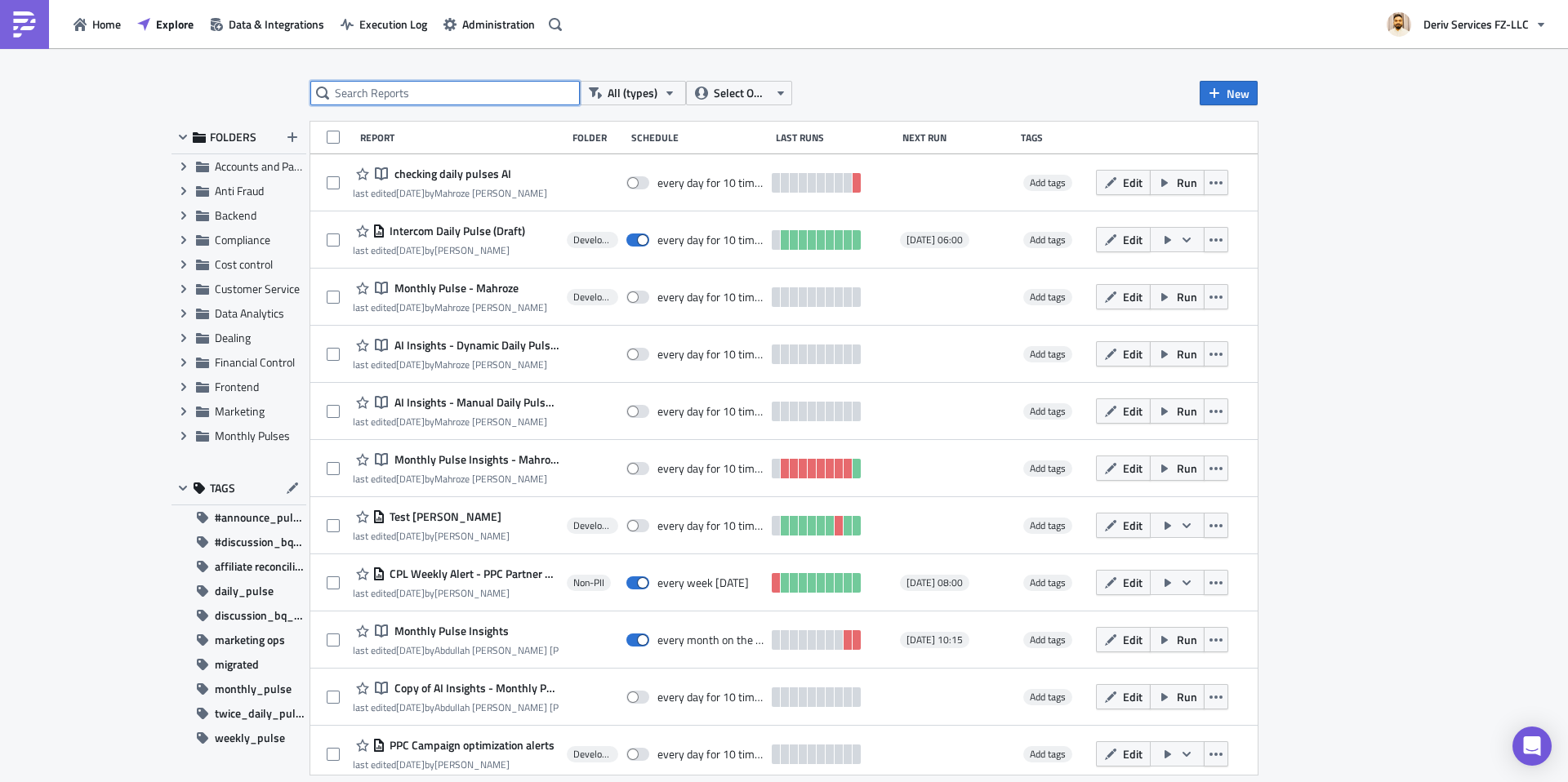
click at [383, 94] on input "text" at bounding box center [445, 92] width 269 height 24
paste input "Monthly Pulse Insights - Mahroze"
type input "Monthly Pulse Insights - Mahroze"
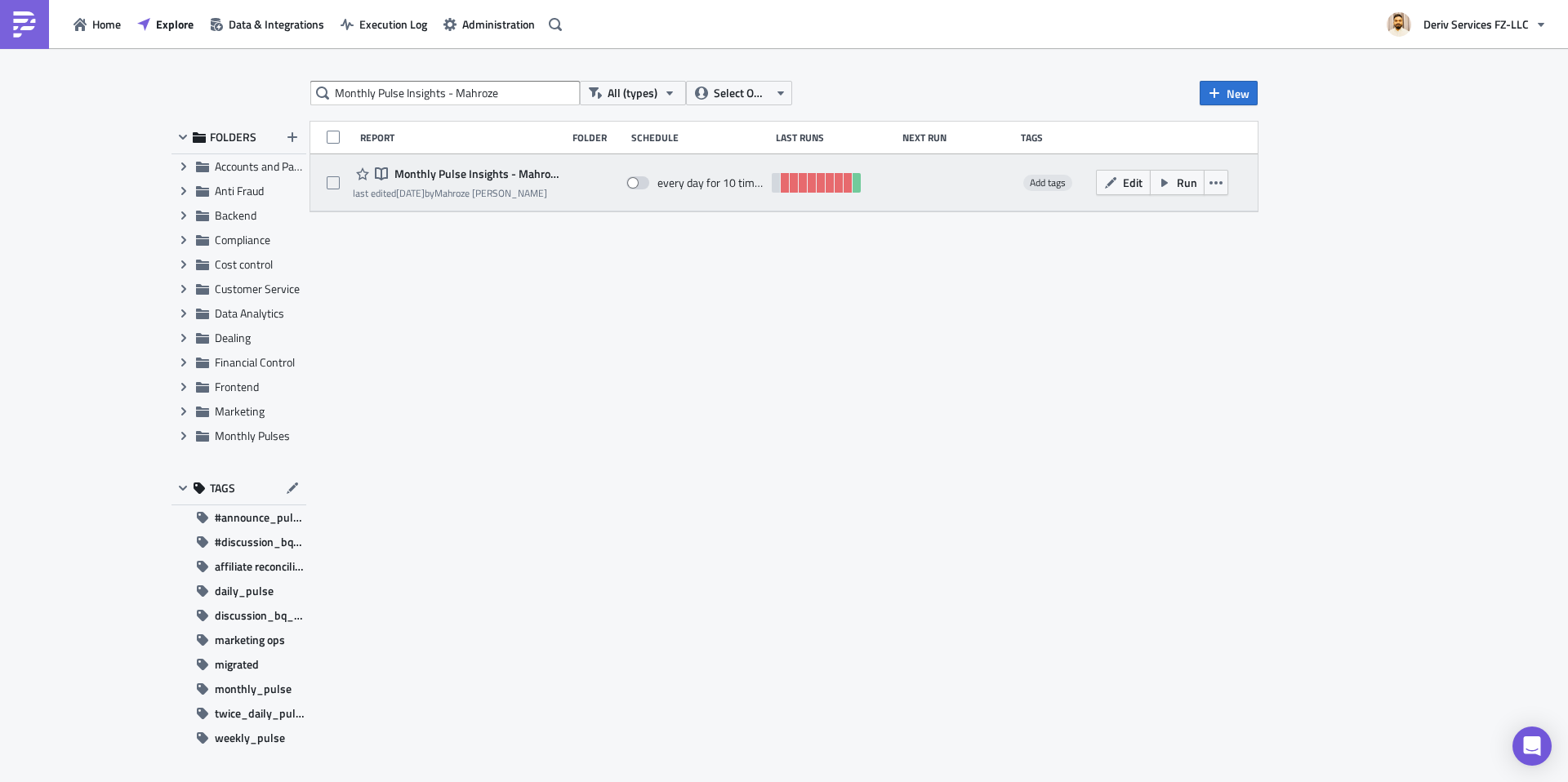
click at [471, 173] on span "Monthly Pulse Insights - Mahroze" at bounding box center [474, 174] width 168 height 15
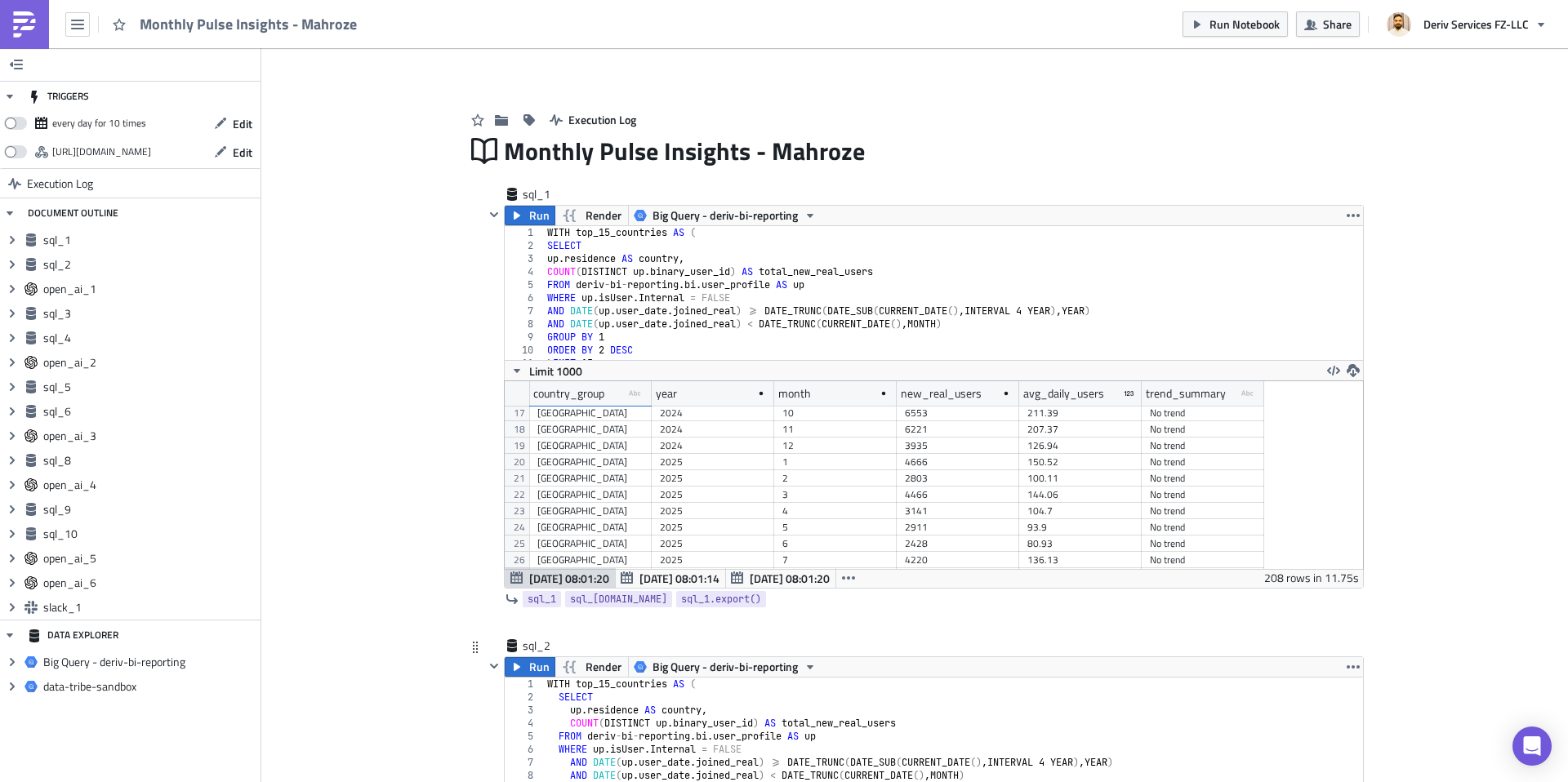
scroll to position [336, 0]
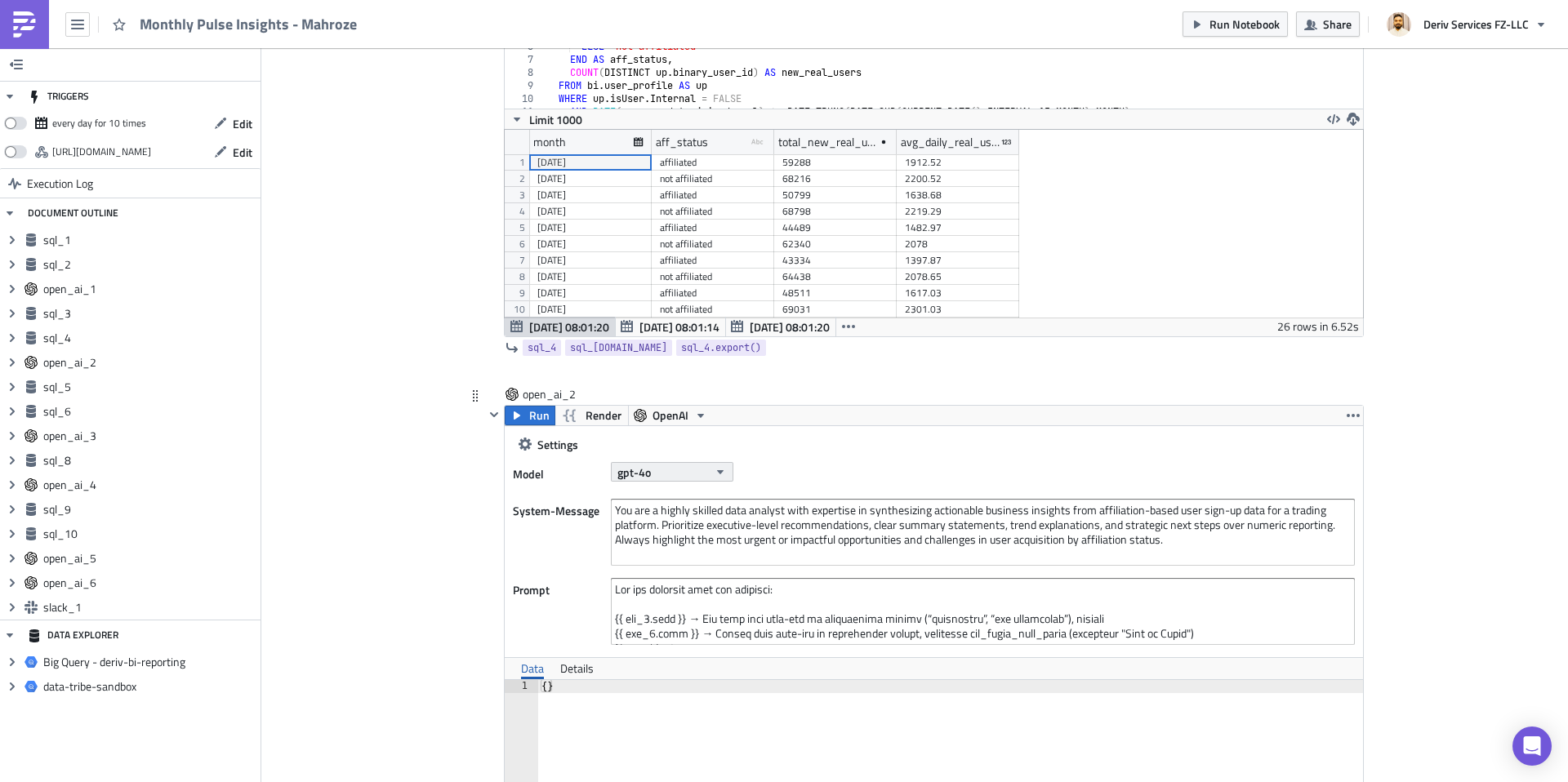
click at [722, 471] on icon "button" at bounding box center [719, 472] width 6 height 4
click at [706, 471] on button "gpt-4o" at bounding box center [672, 471] width 122 height 19
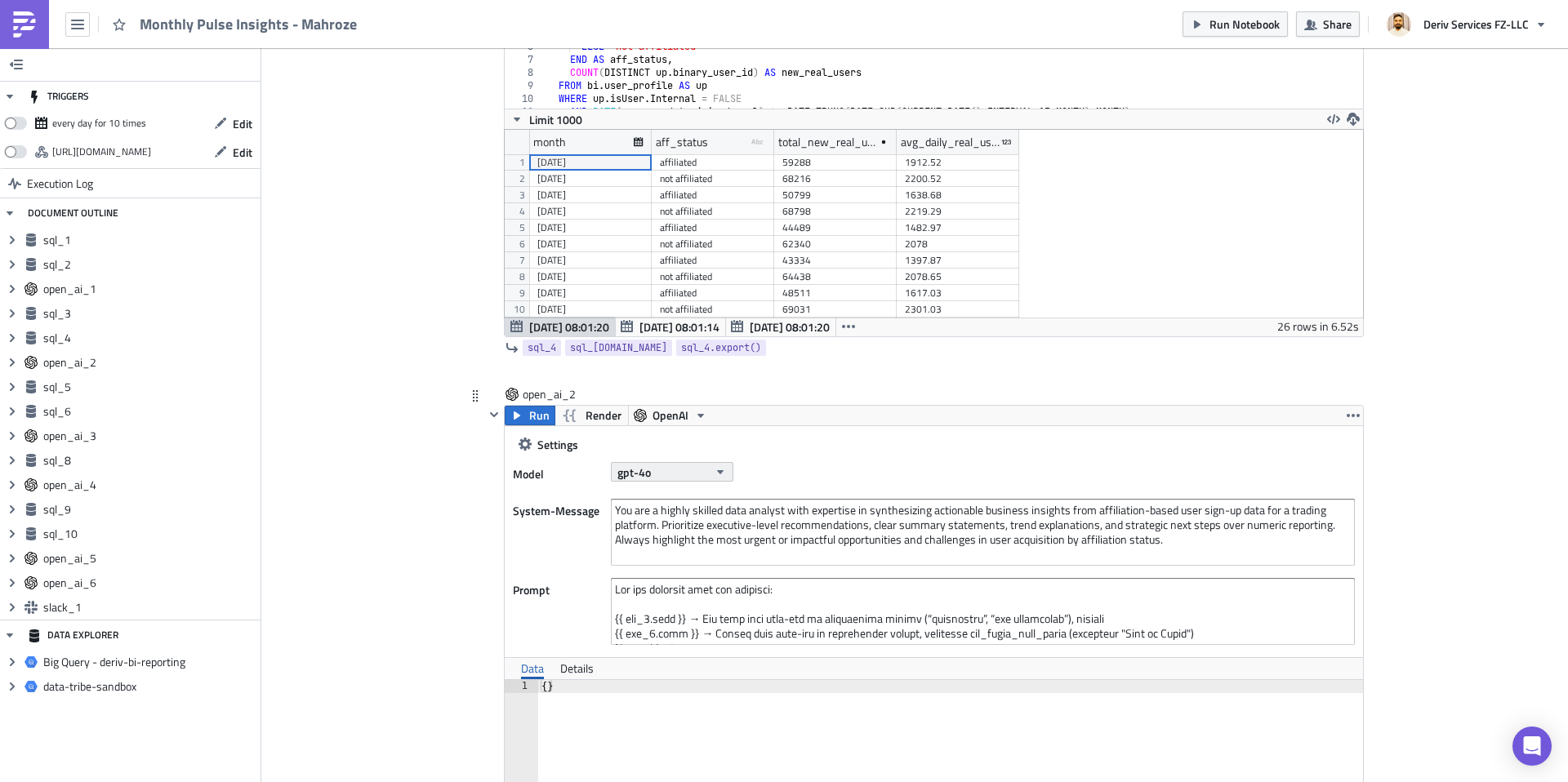
click at [647, 470] on span "gpt-4o" at bounding box center [634, 472] width 33 height 18
